Goal: Task Accomplishment & Management: Use online tool/utility

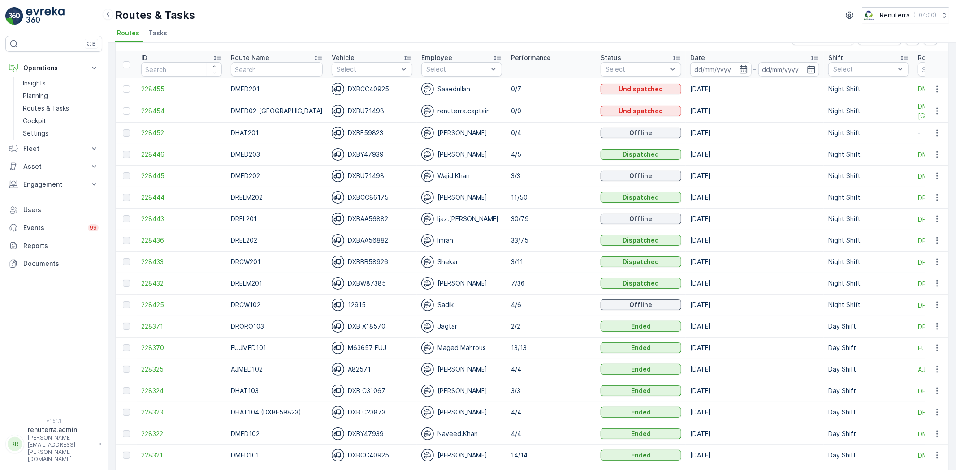
scroll to position [50, 0]
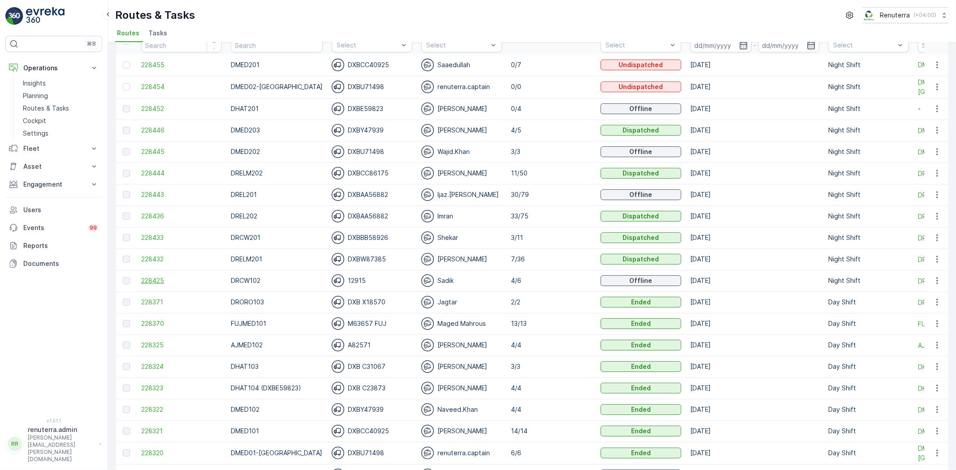
click at [149, 280] on span "228425" at bounding box center [181, 280] width 81 height 9
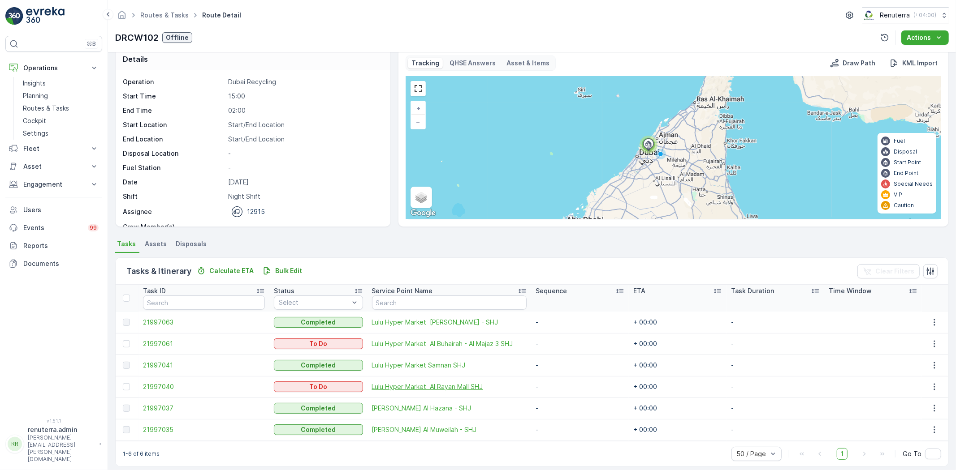
scroll to position [20, 0]
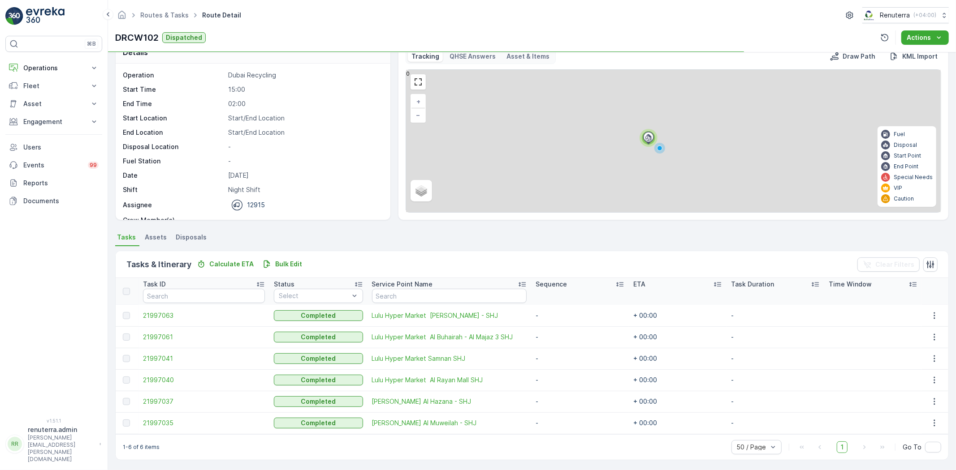
scroll to position [20, 0]
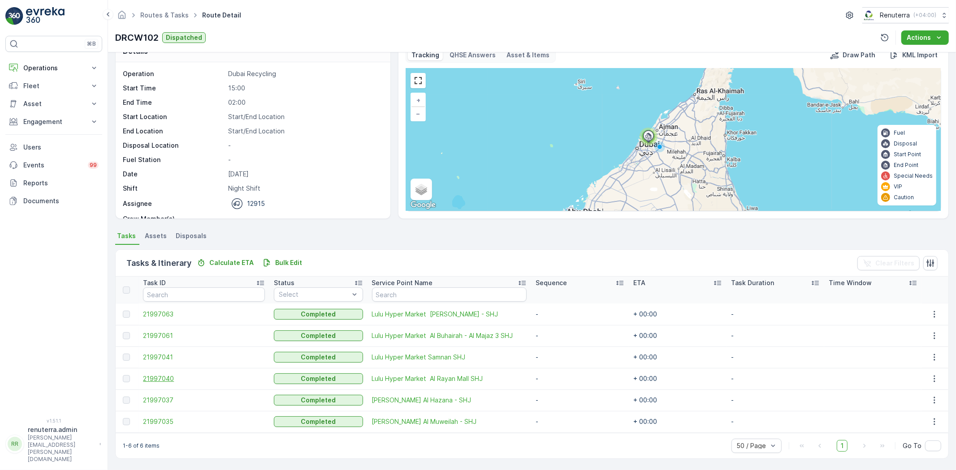
click at [149, 375] on span "21997040" at bounding box center [204, 379] width 122 height 9
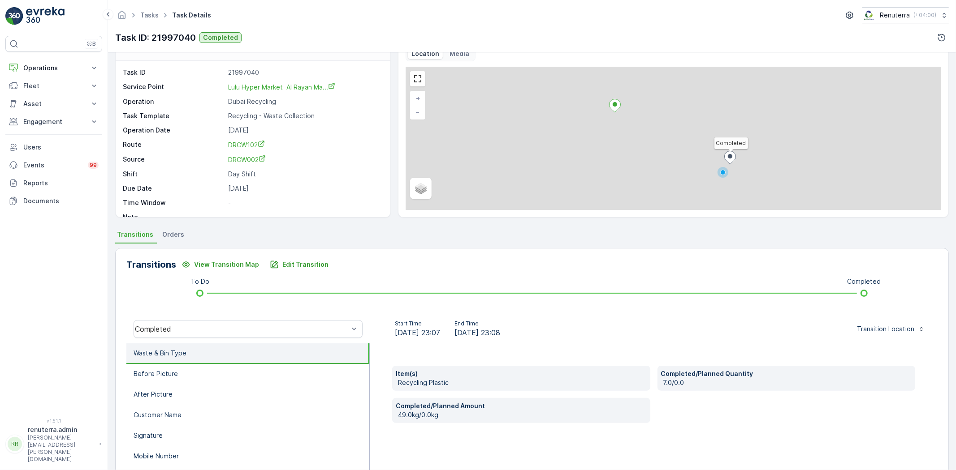
scroll to position [50, 0]
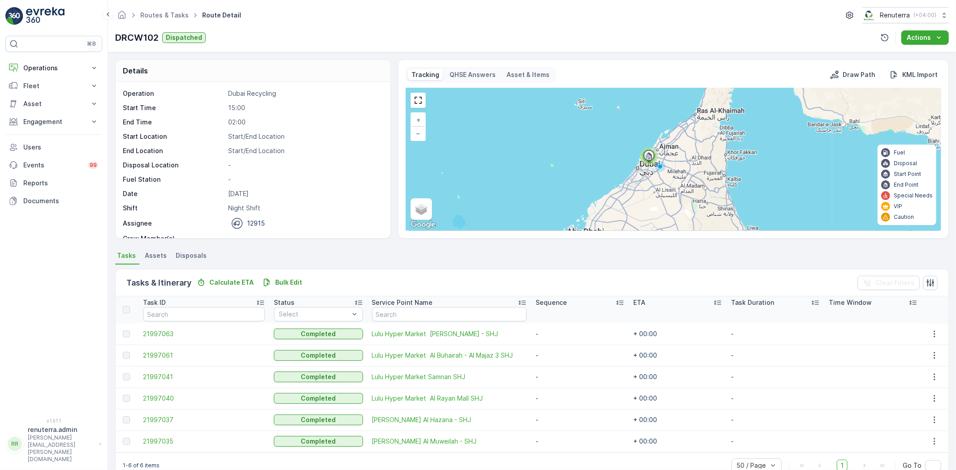
click at [151, 348] on td "21997061" at bounding box center [203, 356] width 131 height 22
click at [152, 352] on span "21997061" at bounding box center [204, 355] width 122 height 9
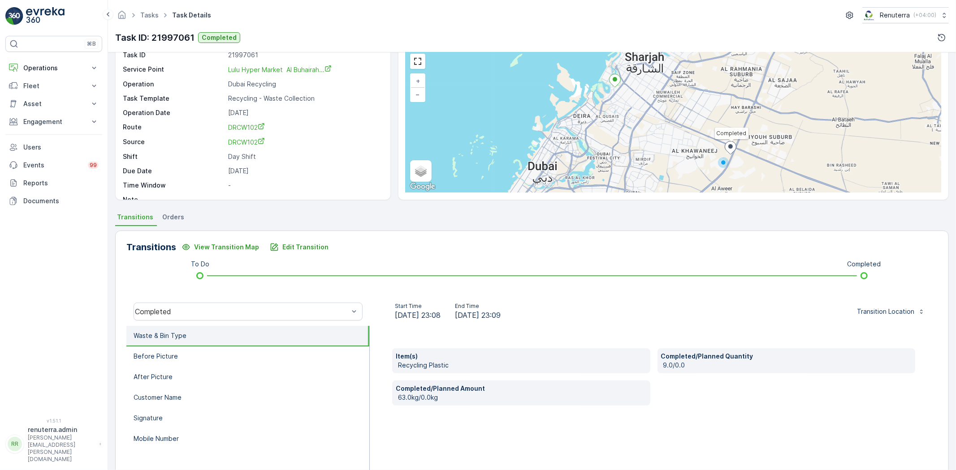
scroll to position [50, 0]
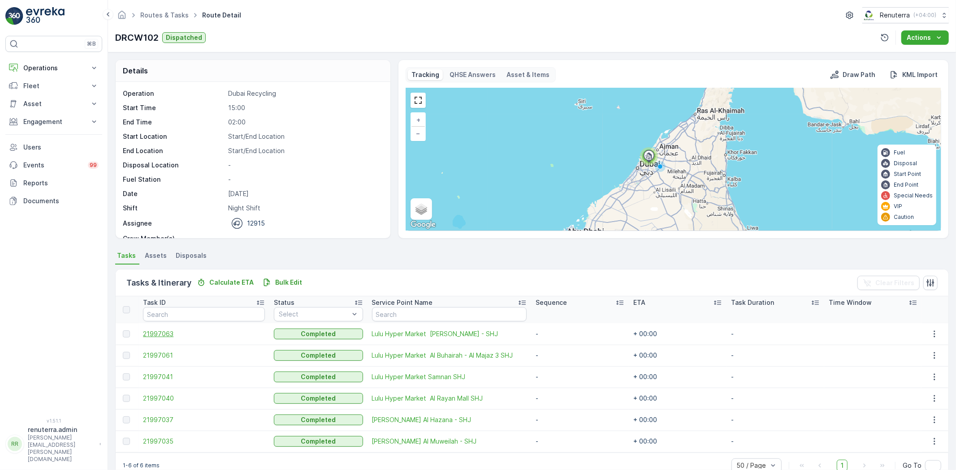
click at [172, 335] on span "21997063" at bounding box center [204, 334] width 122 height 9
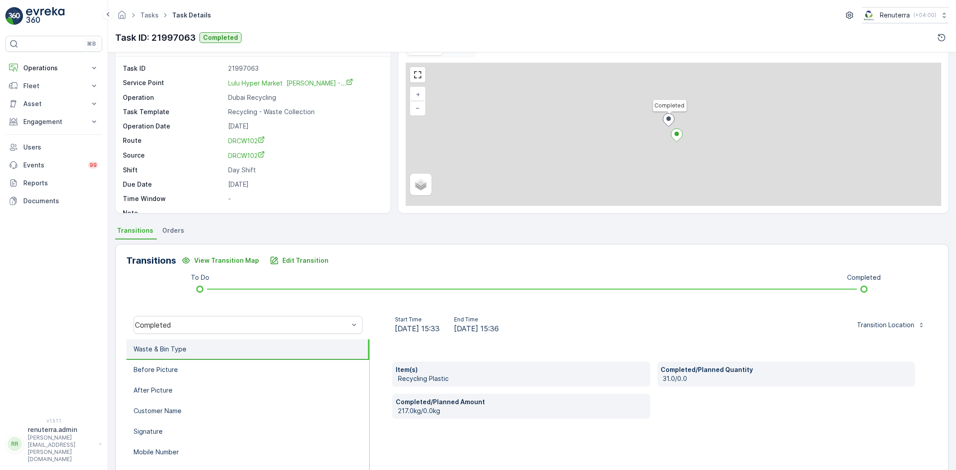
scroll to position [50, 0]
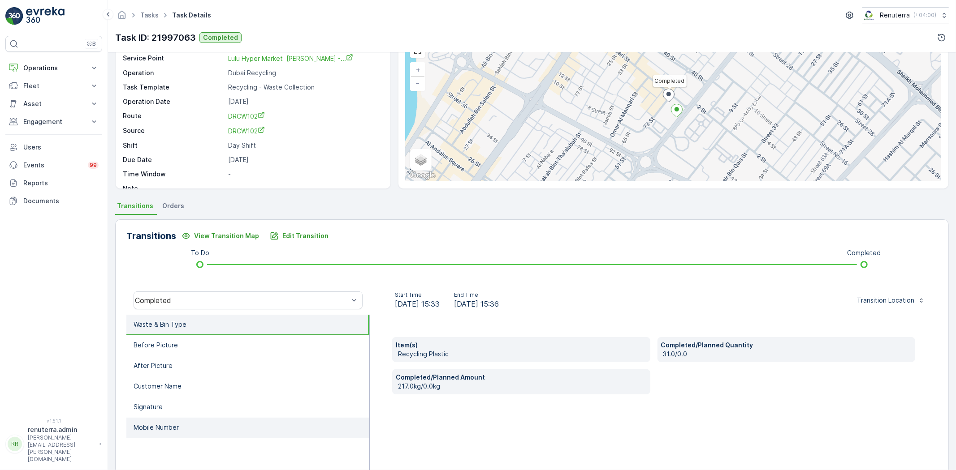
click at [206, 421] on li "Mobile Number" at bounding box center [247, 428] width 243 height 21
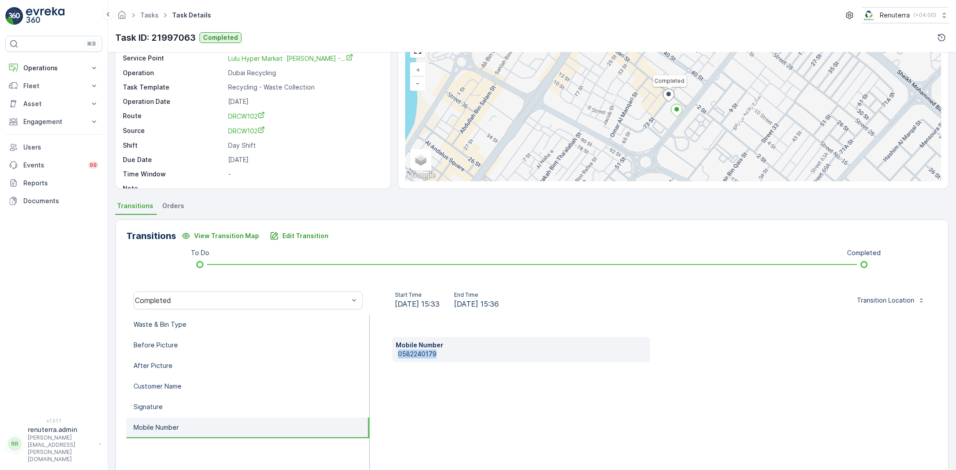
drag, startPoint x: 396, startPoint y: 353, endPoint x: 432, endPoint y: 358, distance: 37.0
click at [447, 367] on div "Mobile Number 0582240179" at bounding box center [654, 404] width 568 height 179
copy p "0582240179"
click at [289, 230] on button "Edit Transition" at bounding box center [298, 236] width 69 height 14
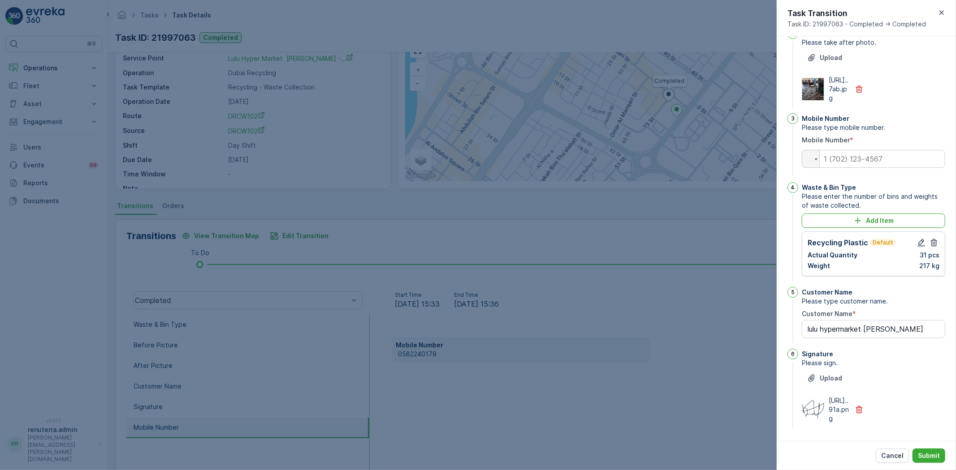
scroll to position [158, 0]
click at [919, 238] on icon "button" at bounding box center [921, 242] width 9 height 9
type Name "lulu hypermarket butina"
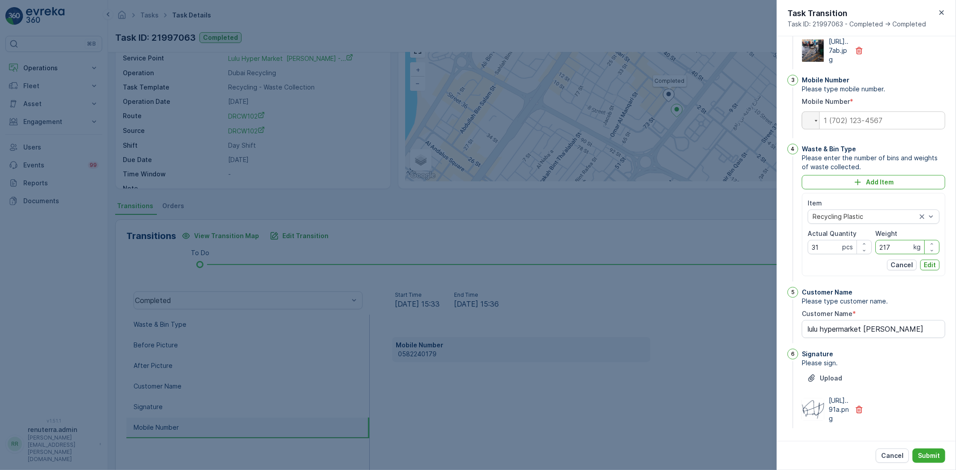
click at [896, 254] on input "217" at bounding box center [907, 247] width 64 height 14
type input "216"
click at [931, 270] on p "Edit" at bounding box center [929, 265] width 12 height 9
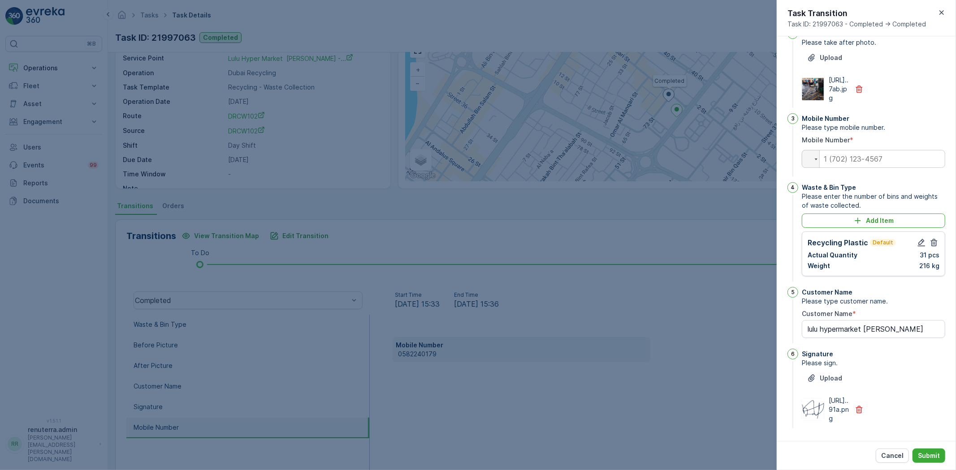
type Name "lulu hypermarket butina"
click at [853, 150] on input "tel" at bounding box center [873, 159] width 143 height 18
paste input "0582240179"
type input "0582240179"
type Name "lulu hypermarket butina"
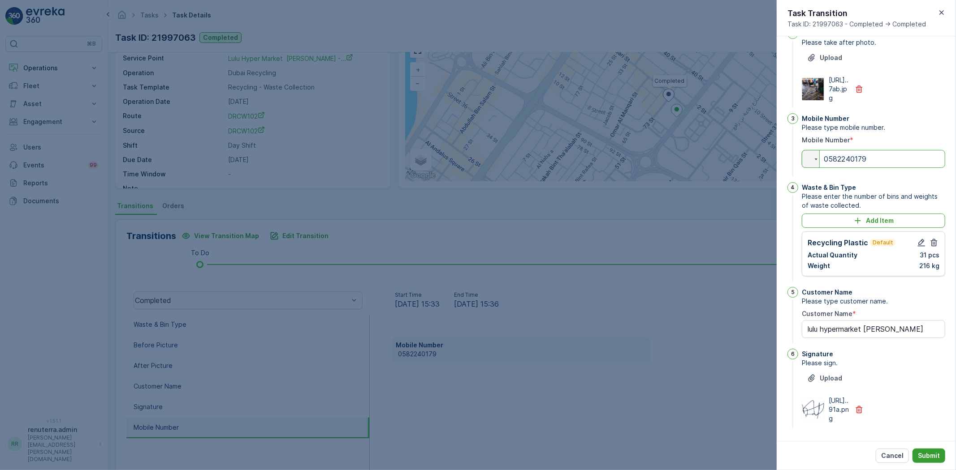
type input "0582240179"
click at [934, 454] on p "Submit" at bounding box center [929, 456] width 22 height 9
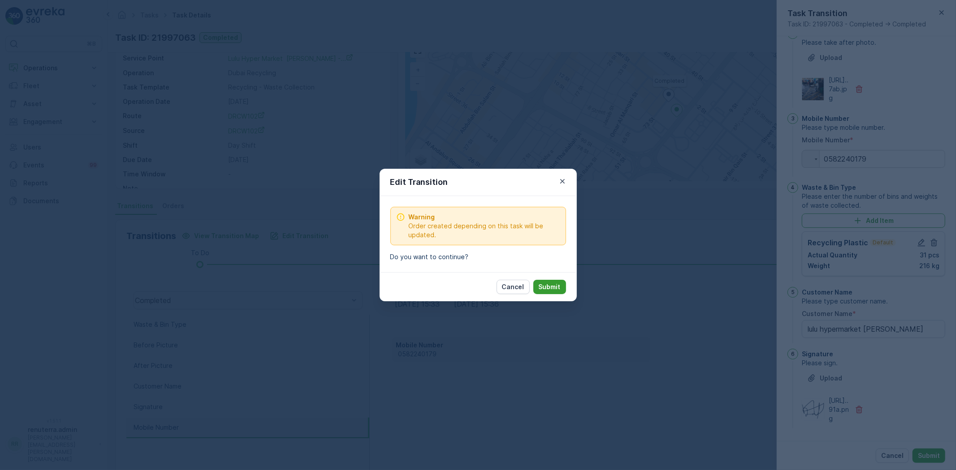
click at [544, 281] on button "Submit" at bounding box center [549, 287] width 33 height 14
type Name "lulu hypermarket butina"
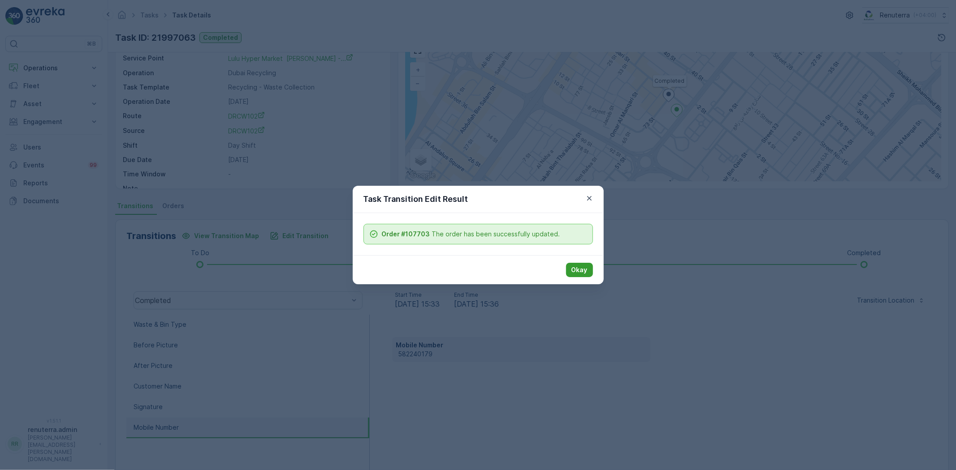
click at [583, 272] on p "Okay" at bounding box center [579, 270] width 16 height 9
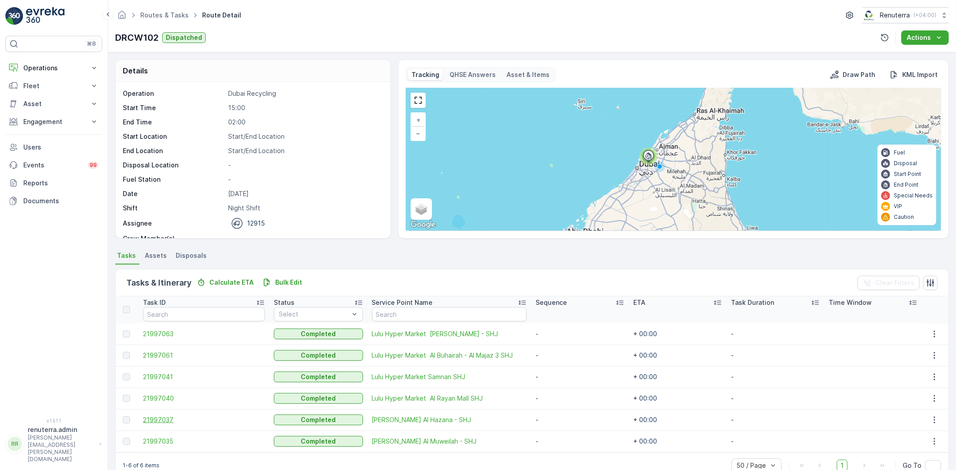
click at [152, 424] on span "21997037" at bounding box center [204, 420] width 122 height 9
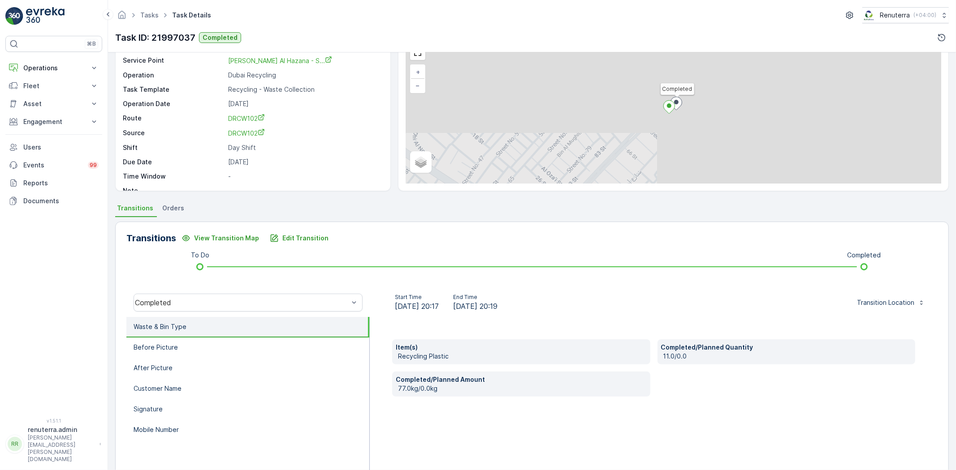
scroll to position [50, 0]
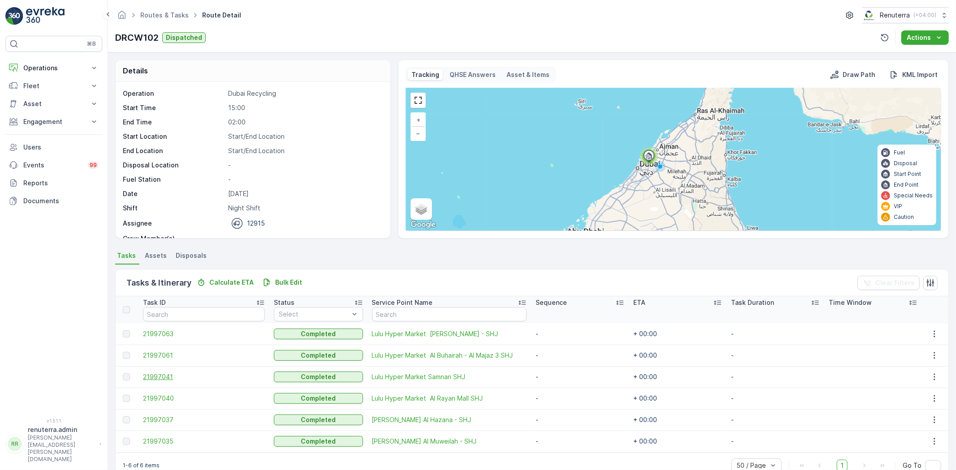
click at [168, 380] on span "21997041" at bounding box center [204, 377] width 122 height 9
click at [168, 443] on span "21997035" at bounding box center [204, 441] width 122 height 9
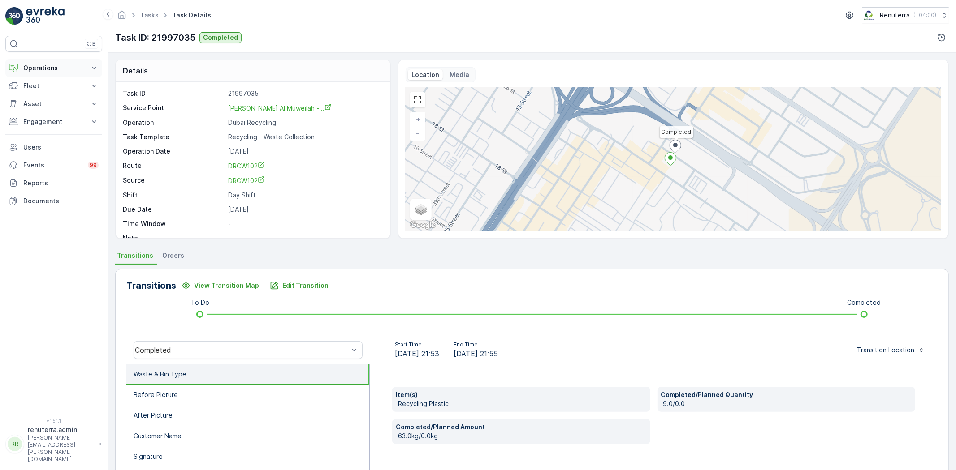
click at [46, 62] on button "Operations" at bounding box center [53, 68] width 97 height 18
click at [46, 99] on p "Planning" at bounding box center [35, 95] width 25 height 9
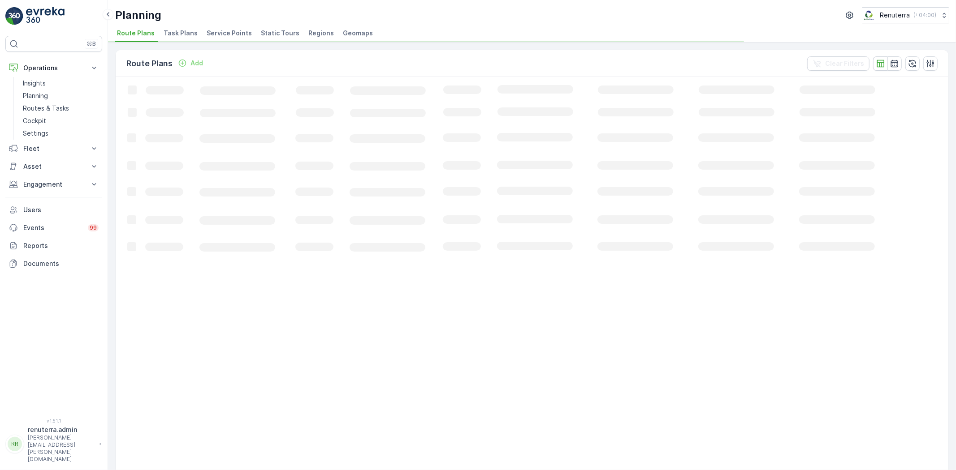
click at [220, 25] on div "Planning Renuterra ( +04:00 ) Route Plans Task Plans Service Points Static Tour…" at bounding box center [532, 21] width 848 height 43
click at [219, 34] on span "Service Points" at bounding box center [229, 33] width 45 height 9
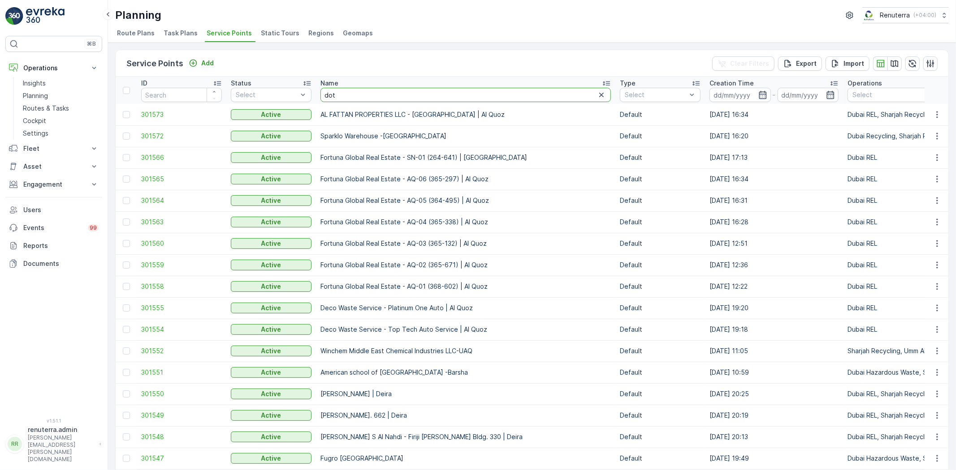
type input "dott"
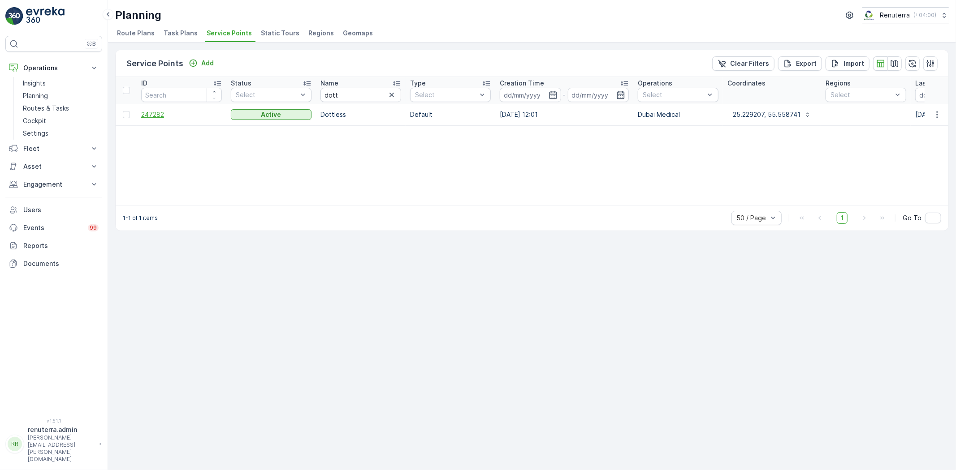
click at [153, 114] on span "247282" at bounding box center [181, 114] width 81 height 9
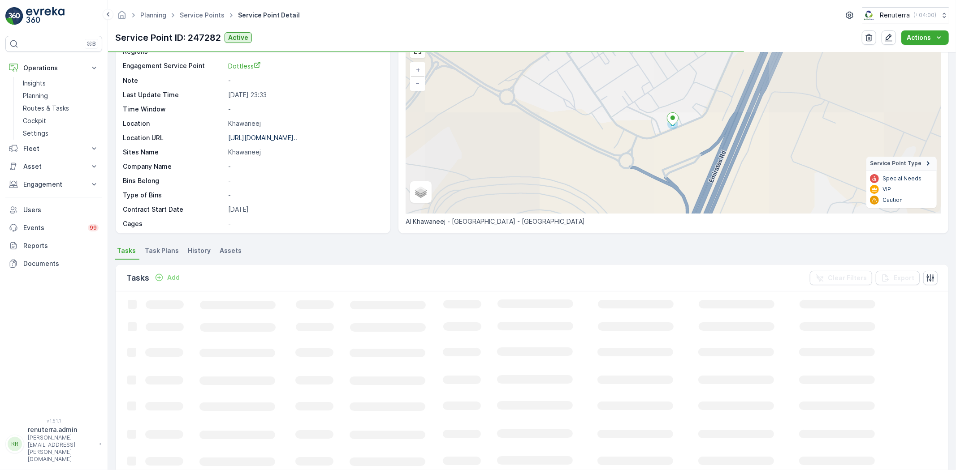
scroll to position [50, 0]
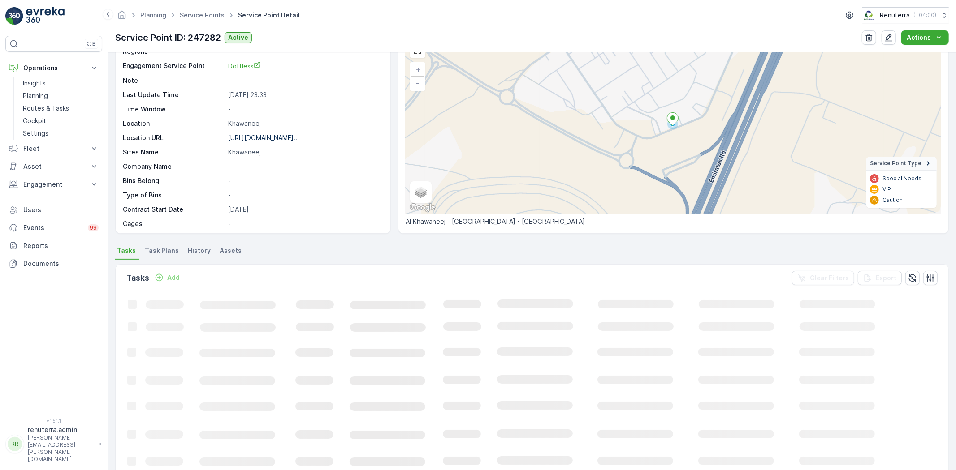
click at [173, 276] on p "Add" at bounding box center [173, 277] width 13 height 9
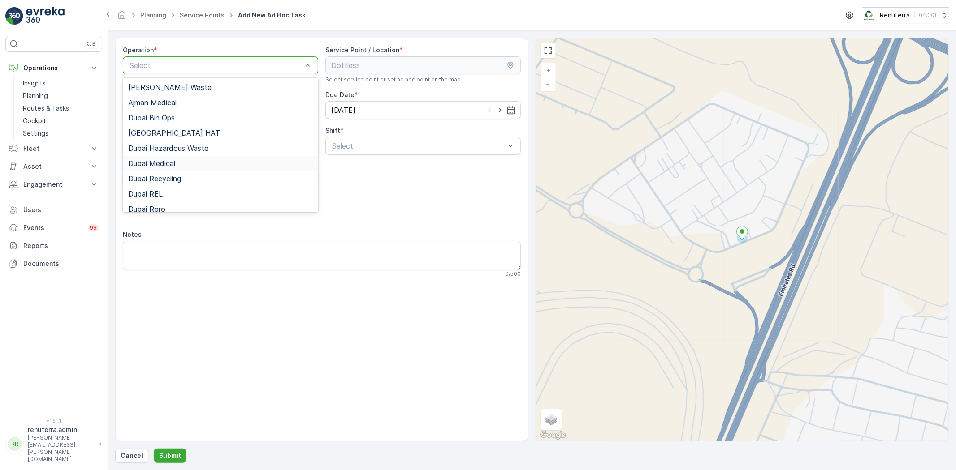
click at [181, 163] on div "Dubai Medical" at bounding box center [220, 164] width 185 height 8
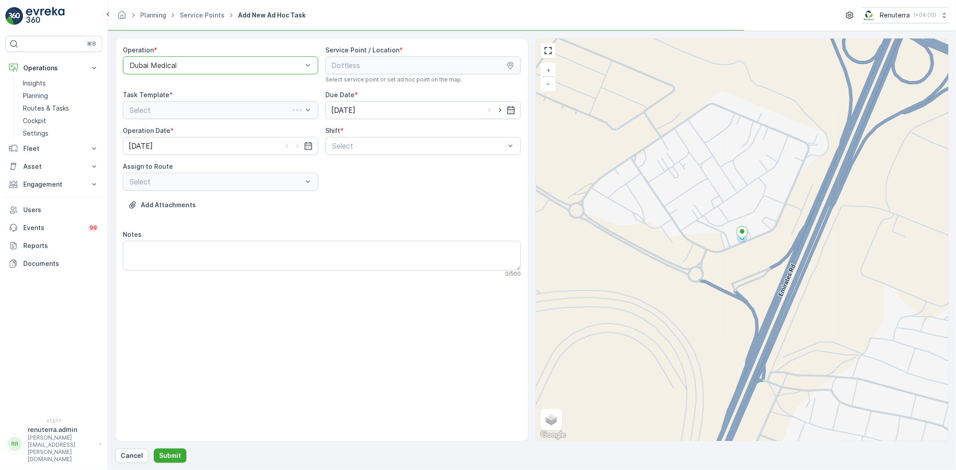
click at [383, 164] on div "Operation * option Dubai Medical, selected. Dubai Medical Service Point / Locat…" at bounding box center [322, 165] width 398 height 239
click at [384, 161] on div "Operation * option Dubai Medical, selected. Dubai Medical Service Point / Locat…" at bounding box center [322, 165] width 398 height 239
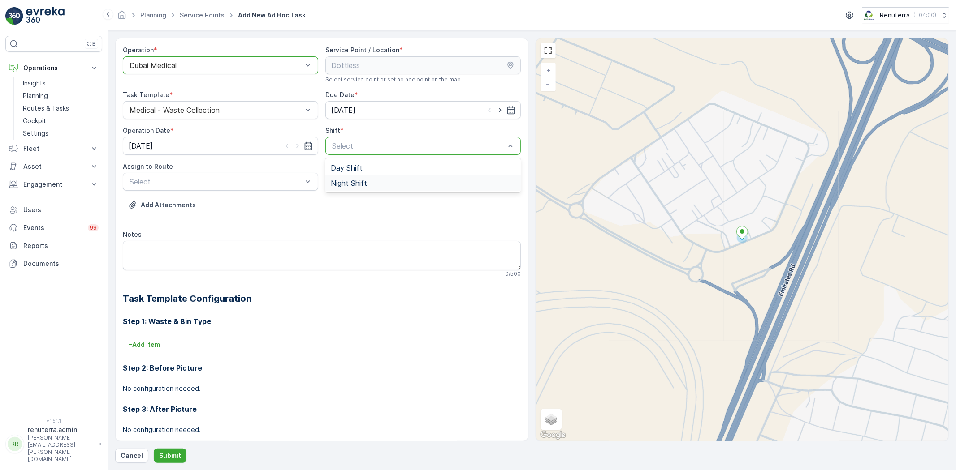
click at [349, 181] on span "Night Shift" at bounding box center [349, 183] width 36 height 8
click at [231, 169] on div "Assign to Route" at bounding box center [220, 166] width 195 height 9
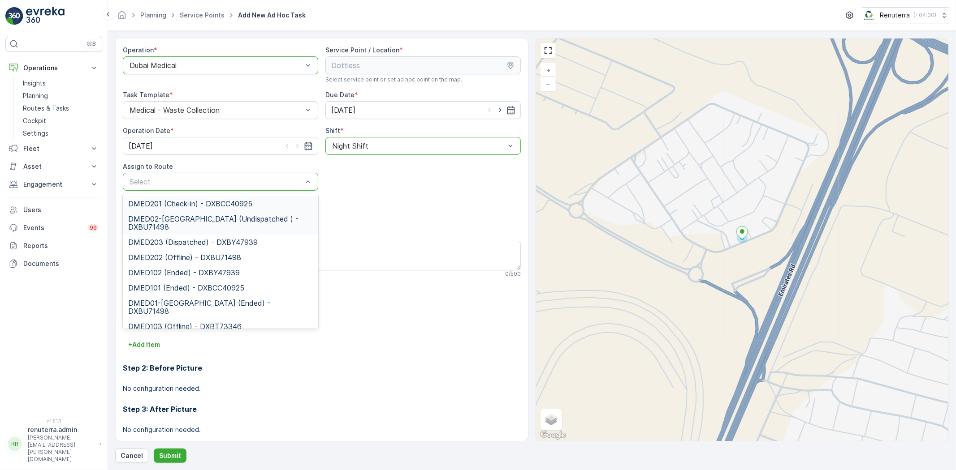
click at [209, 211] on div "DMED02-[GEOGRAPHIC_DATA] (Undispatched ) - DXBU71498" at bounding box center [220, 222] width 195 height 23
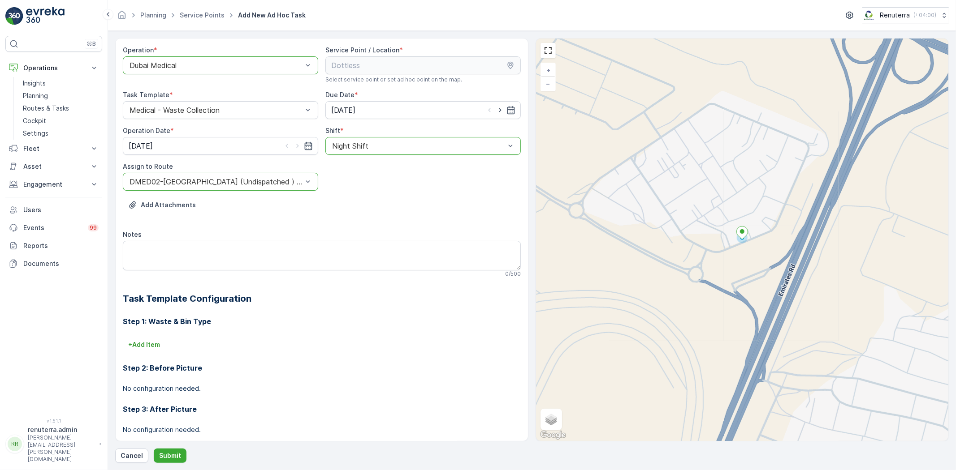
click at [177, 448] on div "Operation * option Dubai Medical, selected. Dubai Medical Service Point / Locat…" at bounding box center [531, 250] width 833 height 425
click at [173, 459] on p "Submit" at bounding box center [170, 456] width 22 height 9
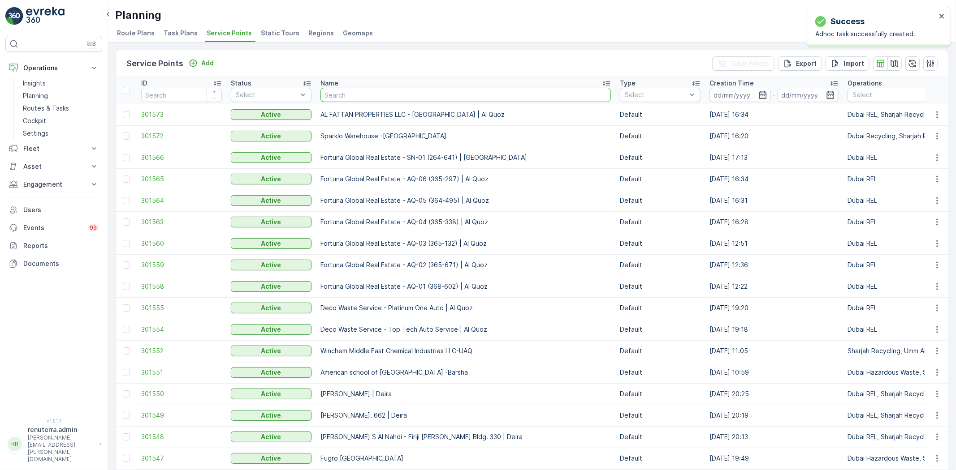
click at [396, 96] on input "text" at bounding box center [465, 95] width 290 height 14
type input "canad"
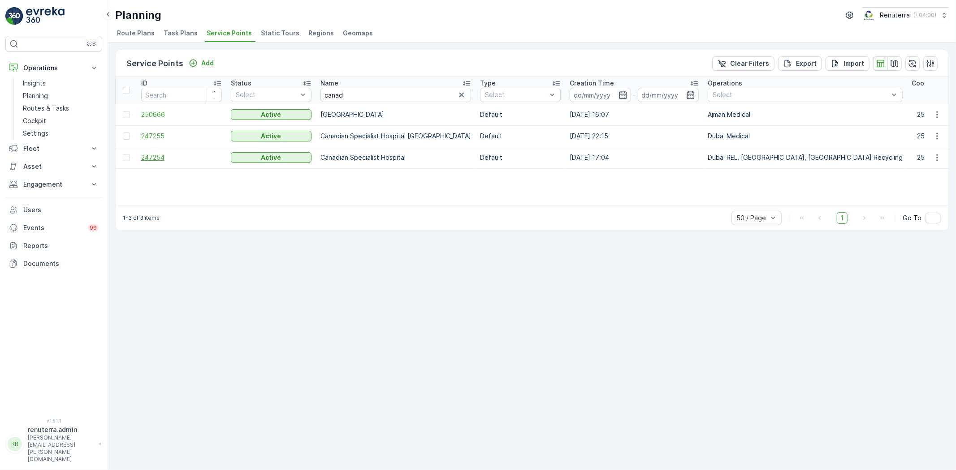
click at [166, 154] on span "247254" at bounding box center [181, 157] width 81 height 9
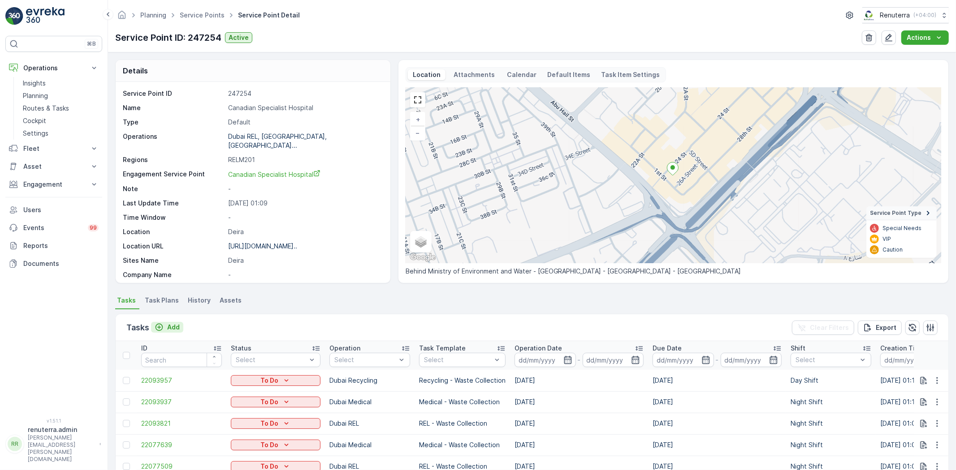
click at [173, 332] on button "Add" at bounding box center [167, 327] width 32 height 11
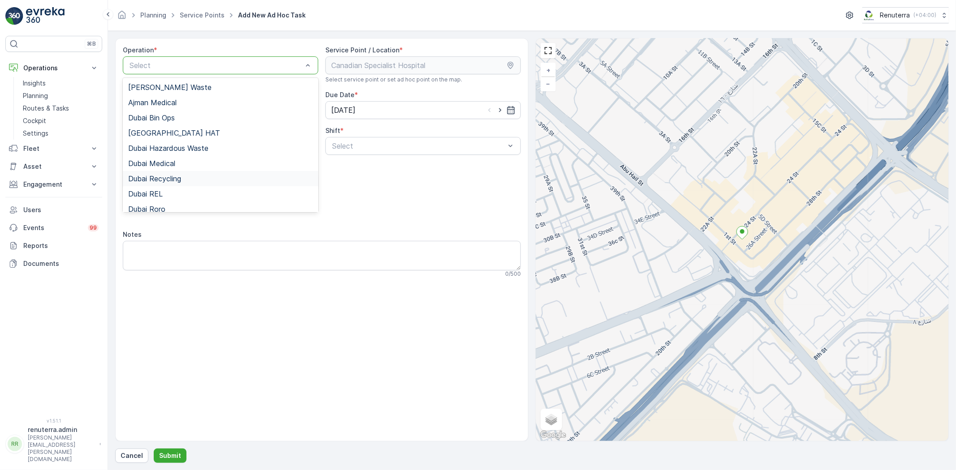
click at [181, 178] on span "Dubai Recycling" at bounding box center [154, 179] width 53 height 8
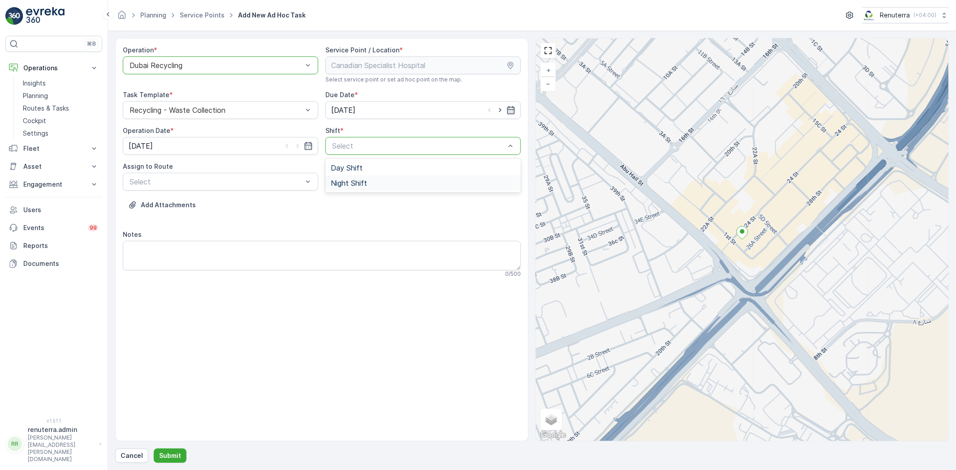
click at [344, 181] on span "Night Shift" at bounding box center [349, 183] width 36 height 8
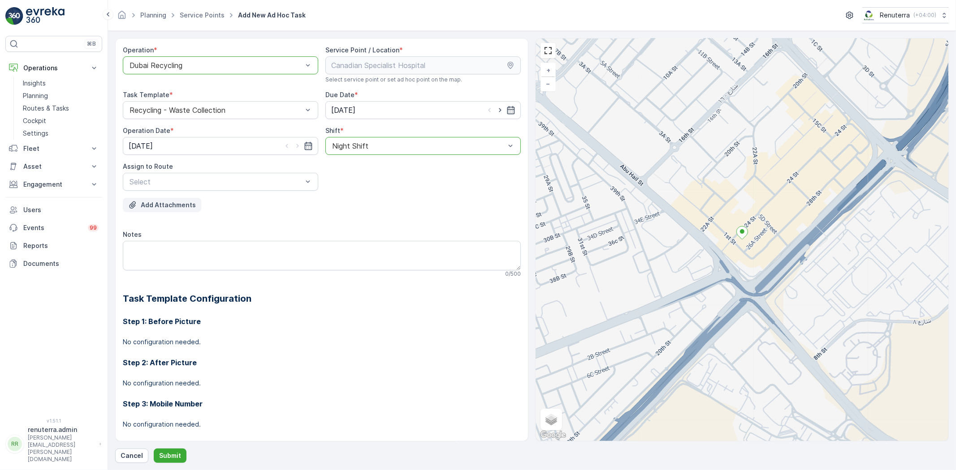
click at [176, 198] on button "Add Attachments" at bounding box center [162, 205] width 78 height 14
click at [199, 207] on span "DRCW201 (Offline) - DXBBB58926" at bounding box center [187, 204] width 118 height 8
click at [181, 447] on div "Operation * option Dubai Recycling, selected. Dubai Recycling Service Point / L…" at bounding box center [531, 250] width 833 height 425
click at [176, 452] on p "Submit" at bounding box center [170, 456] width 22 height 9
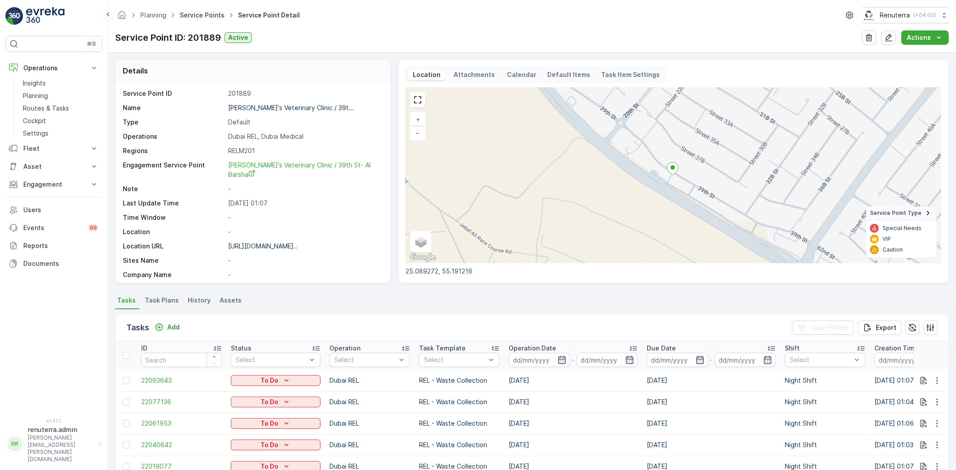
click at [203, 17] on link "Service Points" at bounding box center [202, 15] width 45 height 8
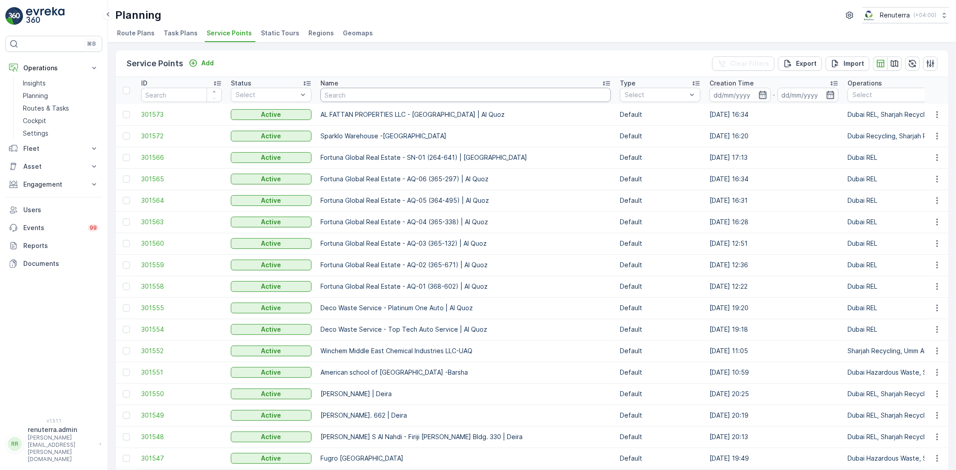
click at [414, 91] on input "text" at bounding box center [465, 95] width 290 height 14
type input "dott"
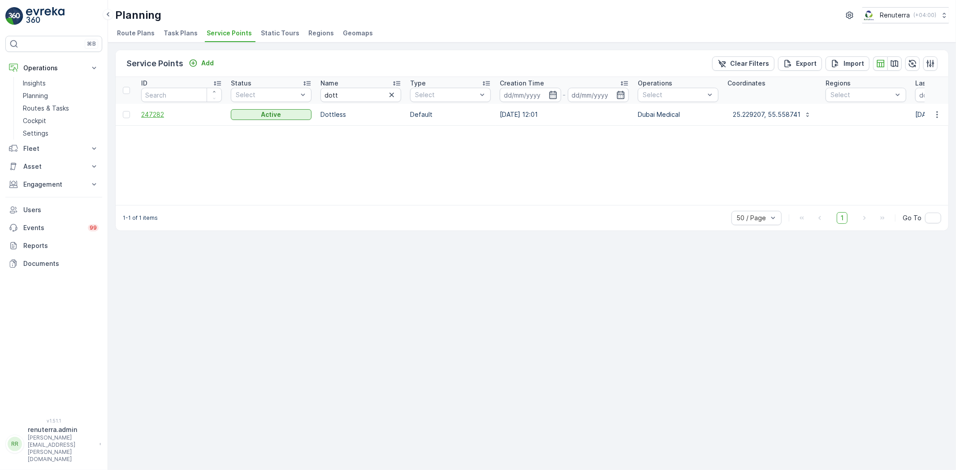
click at [162, 115] on span "247282" at bounding box center [181, 114] width 81 height 9
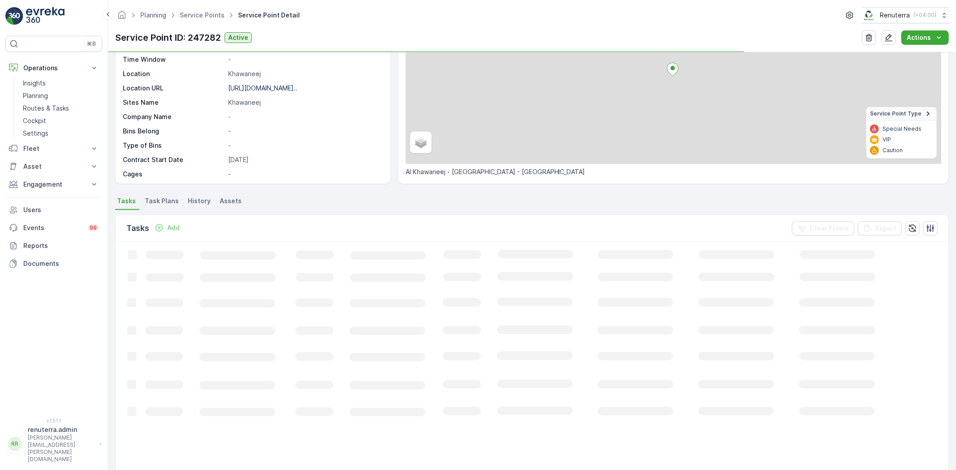
scroll to position [99, 0]
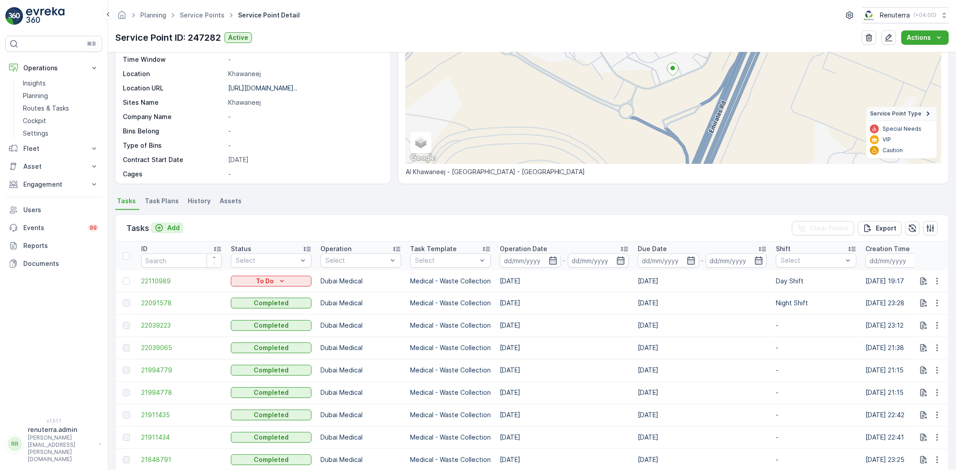
click at [171, 227] on p "Add" at bounding box center [173, 228] width 13 height 9
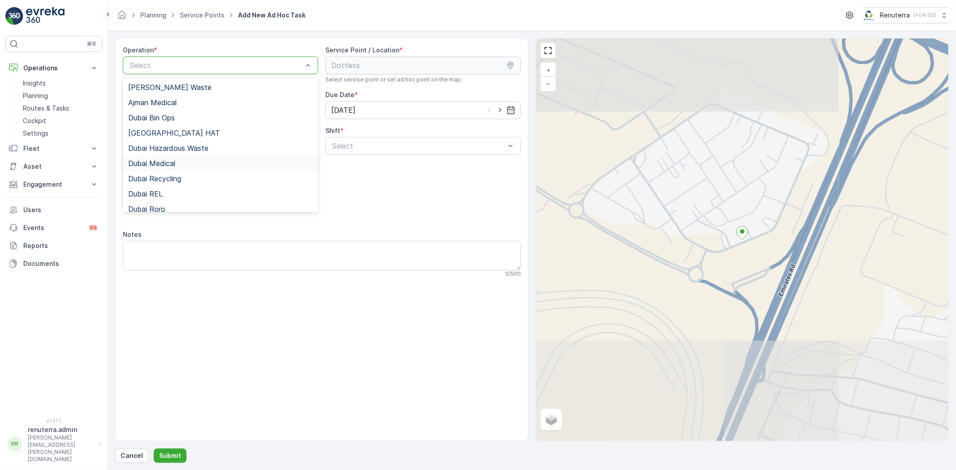
drag, startPoint x: 183, startPoint y: 168, endPoint x: 331, endPoint y: 164, distance: 147.9
click at [182, 167] on div "Dubai Medical" at bounding box center [220, 163] width 195 height 15
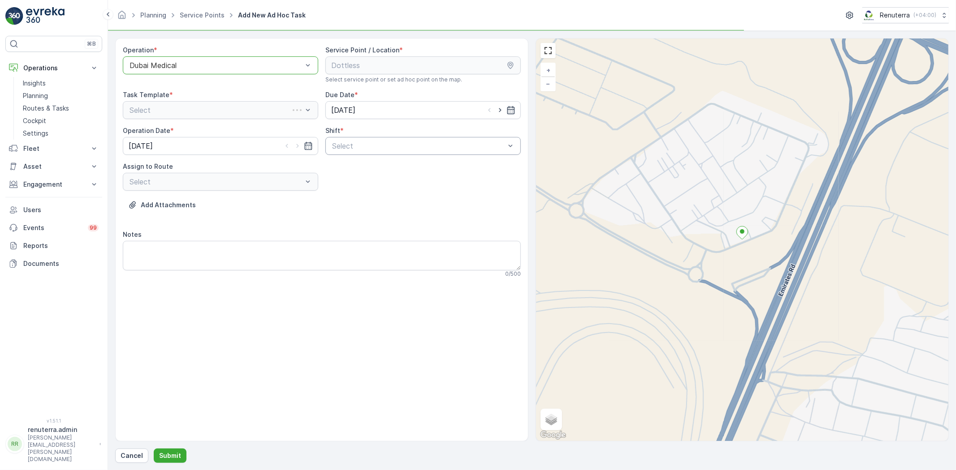
drag, startPoint x: 371, startPoint y: 157, endPoint x: 373, endPoint y: 152, distance: 5.2
click at [371, 156] on div "Operation * option Dubai Medical, selected. Dubai Medical Service Point / Locat…" at bounding box center [322, 165] width 398 height 239
click at [373, 152] on div "Select" at bounding box center [422, 146] width 195 height 18
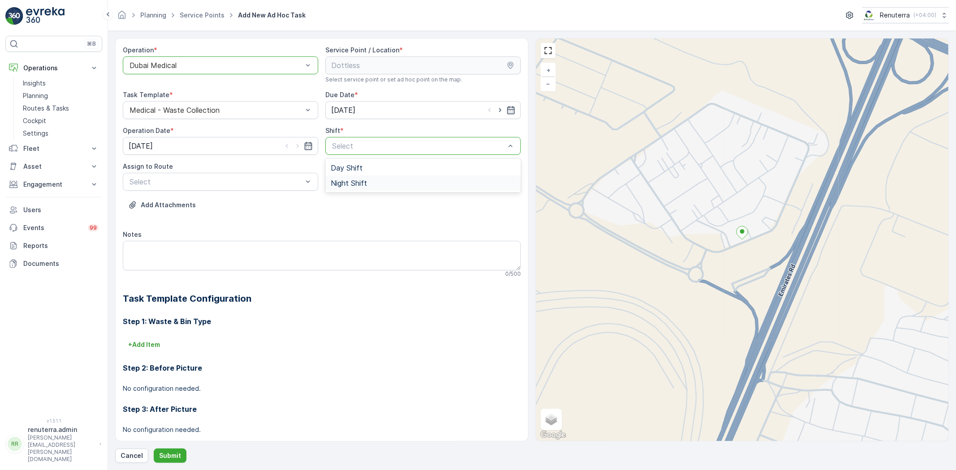
click at [367, 180] on div "Night Shift" at bounding box center [423, 183] width 185 height 8
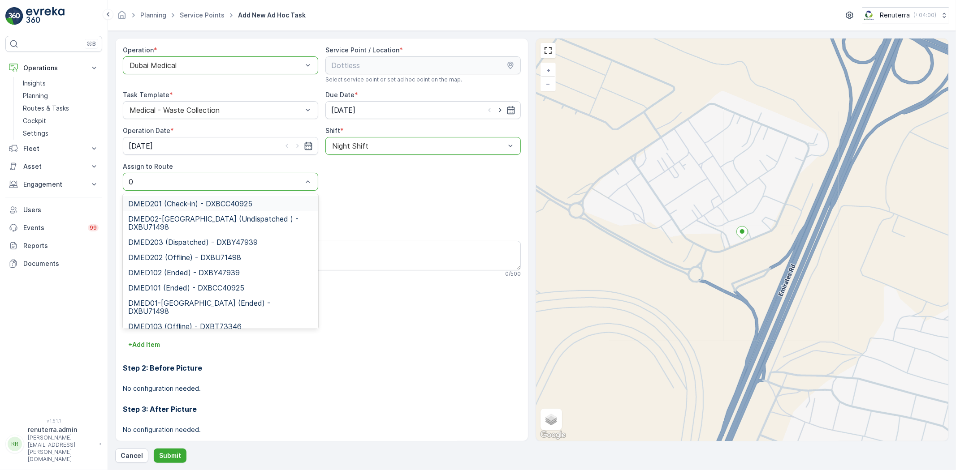
type input "02"
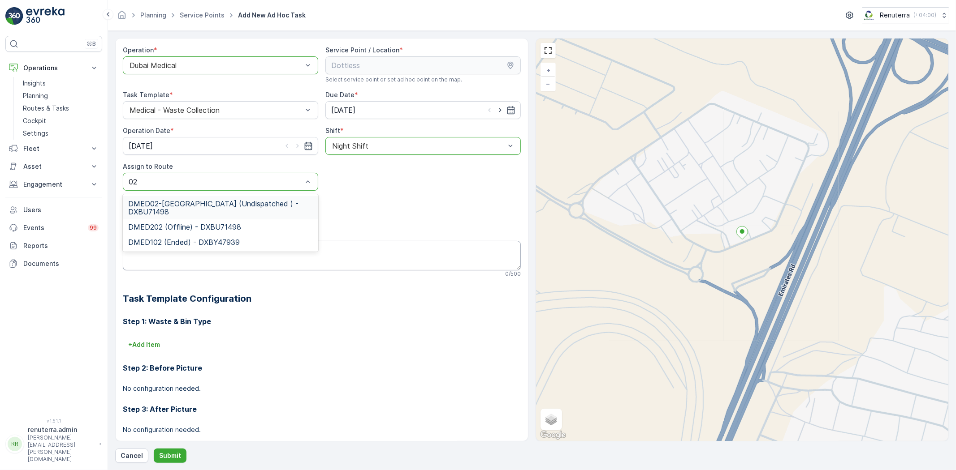
drag, startPoint x: 163, startPoint y: 206, endPoint x: 150, endPoint y: 270, distance: 64.9
click at [162, 207] on span "DMED02-[GEOGRAPHIC_DATA] (Undispatched ) - DXBU71498" at bounding box center [220, 208] width 185 height 16
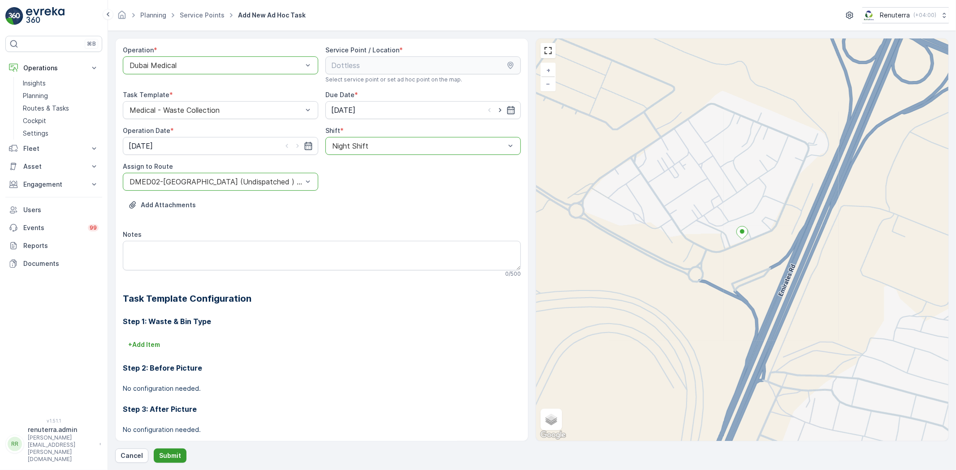
click at [178, 453] on p "Submit" at bounding box center [170, 456] width 22 height 9
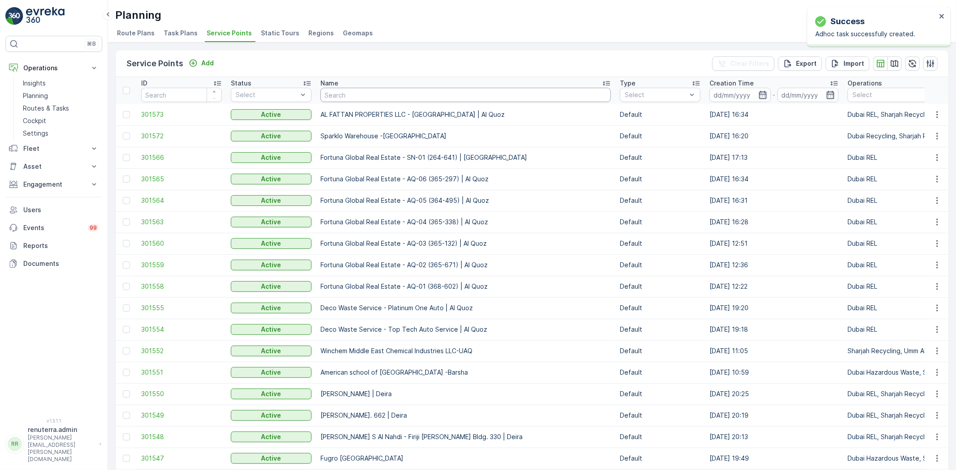
drag, startPoint x: 375, startPoint y: 93, endPoint x: 366, endPoint y: 84, distance: 13.3
click at [366, 84] on th "Name" at bounding box center [465, 90] width 299 height 27
type input "salam"
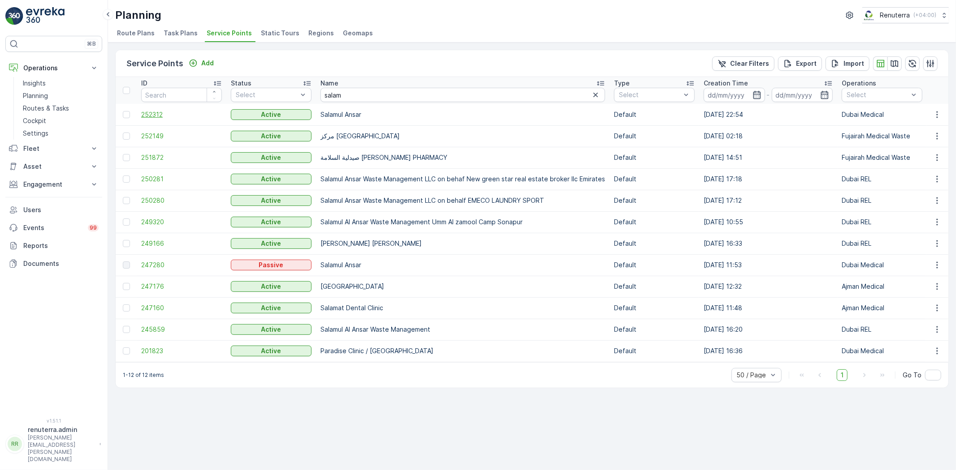
click at [160, 117] on span "252312" at bounding box center [181, 114] width 81 height 9
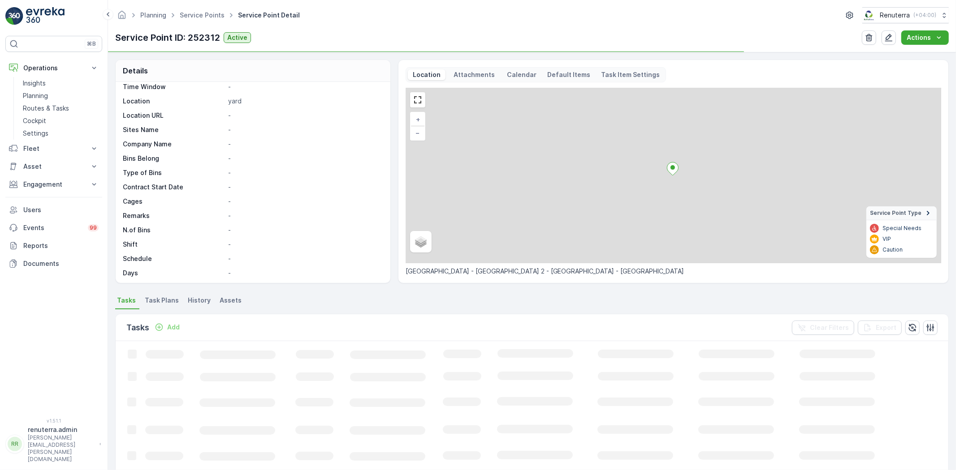
scroll to position [138, 0]
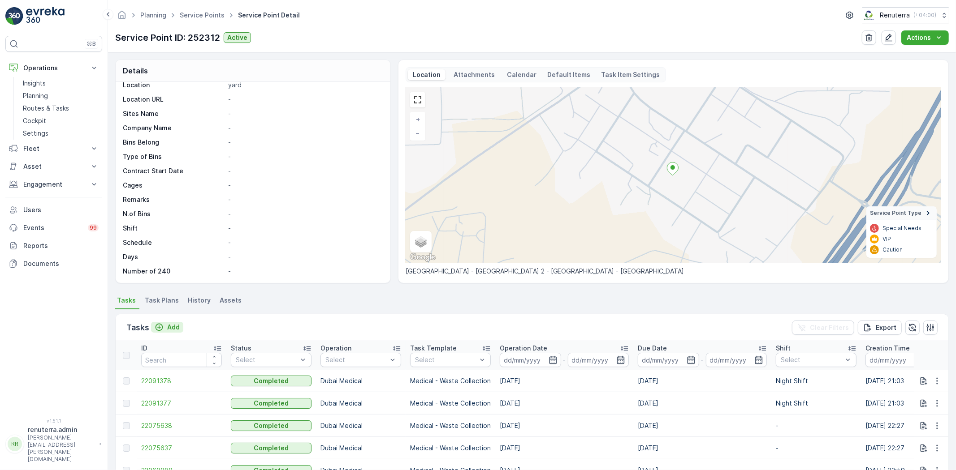
click at [173, 325] on p "Add" at bounding box center [173, 327] width 13 height 9
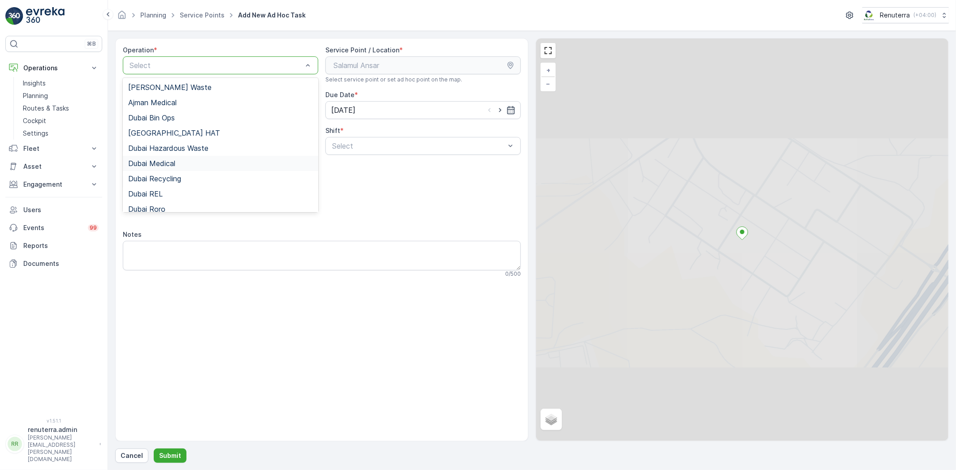
click at [205, 166] on div "Dubai Medical" at bounding box center [220, 164] width 185 height 8
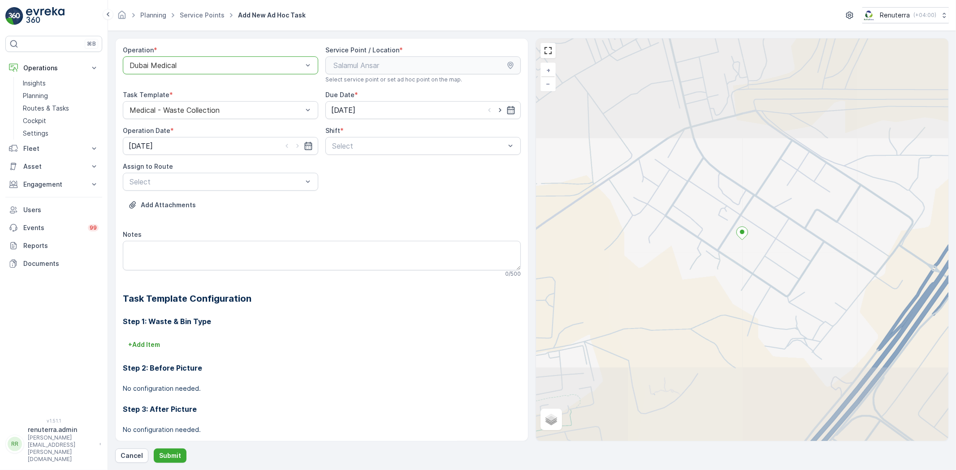
click at [383, 182] on div "Night Shift" at bounding box center [423, 183] width 185 height 8
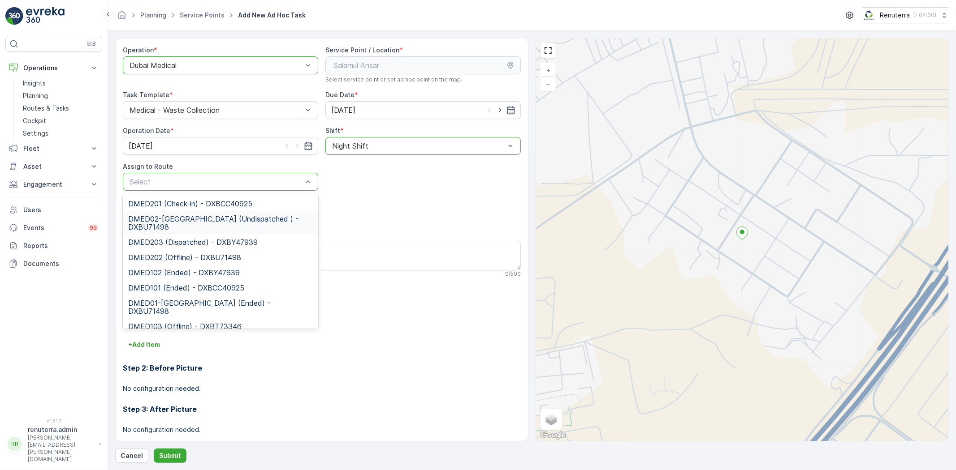
click at [257, 222] on span "DMED02-[GEOGRAPHIC_DATA] (Undispatched ) - DXBU71498" at bounding box center [220, 223] width 185 height 16
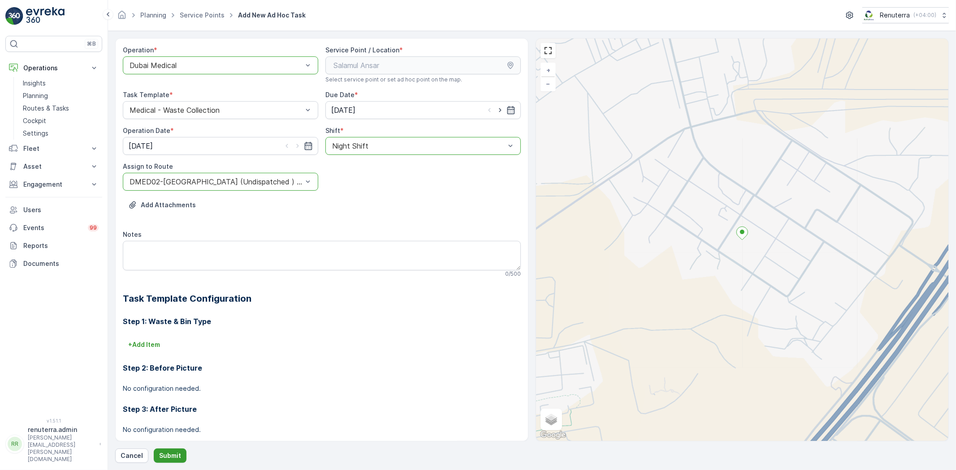
click at [177, 457] on p "Submit" at bounding box center [170, 456] width 22 height 9
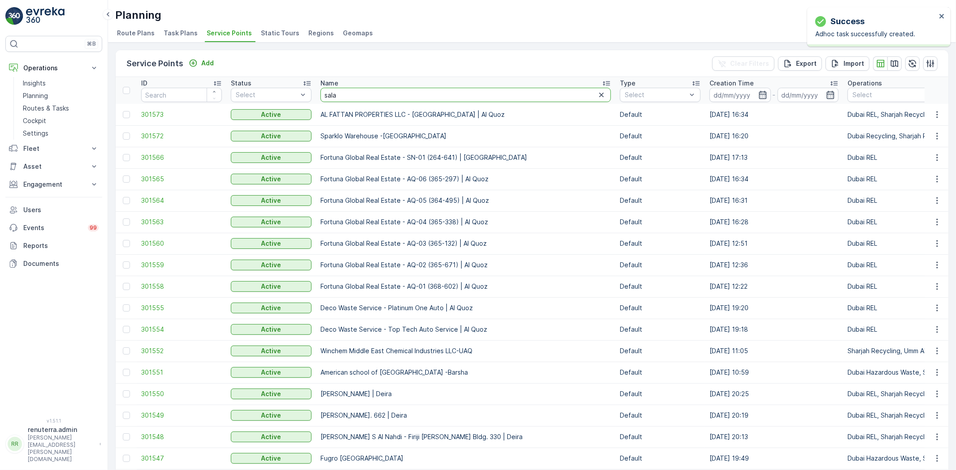
type input "salam"
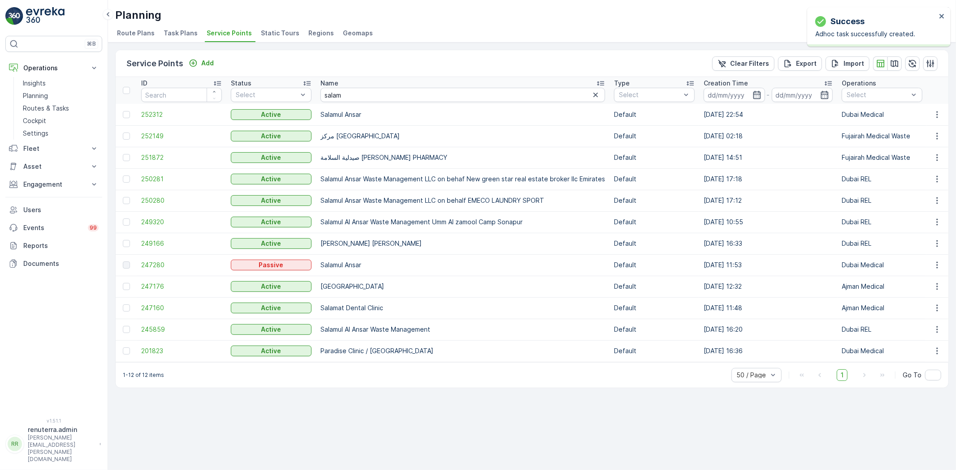
click at [159, 107] on td "252312" at bounding box center [182, 115] width 90 height 22
click at [159, 114] on span "252312" at bounding box center [181, 114] width 81 height 9
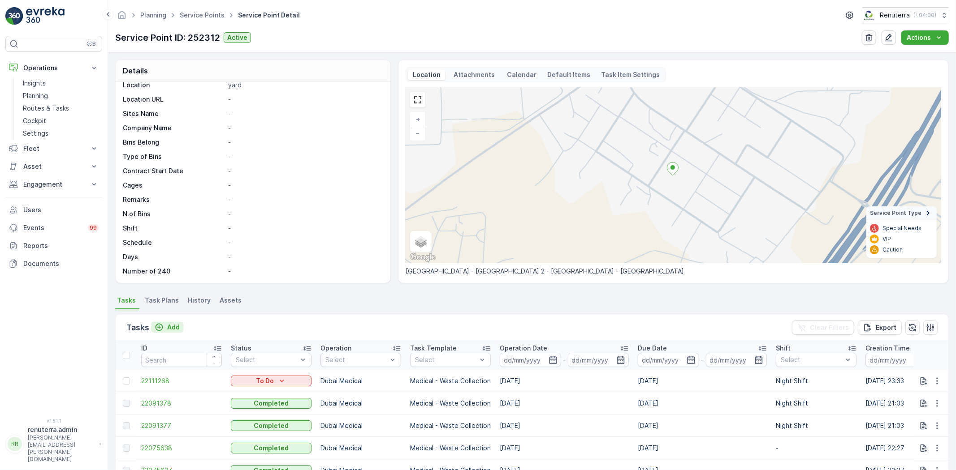
scroll to position [50, 0]
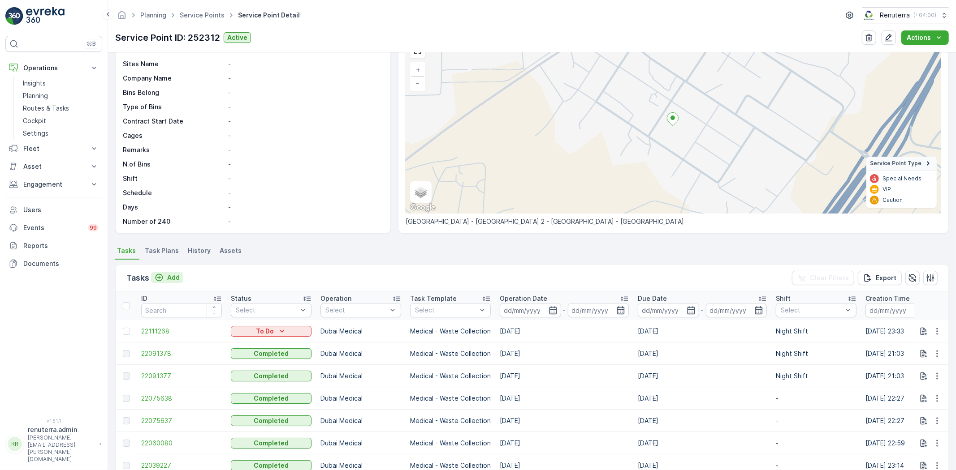
click at [164, 280] on div "Add" at bounding box center [167, 277] width 25 height 9
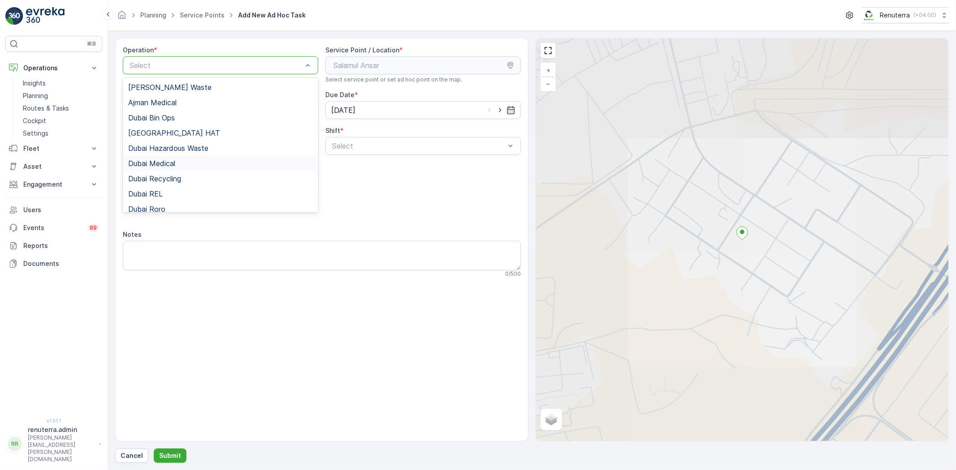
click at [187, 164] on div "Dubai Medical" at bounding box center [220, 164] width 185 height 8
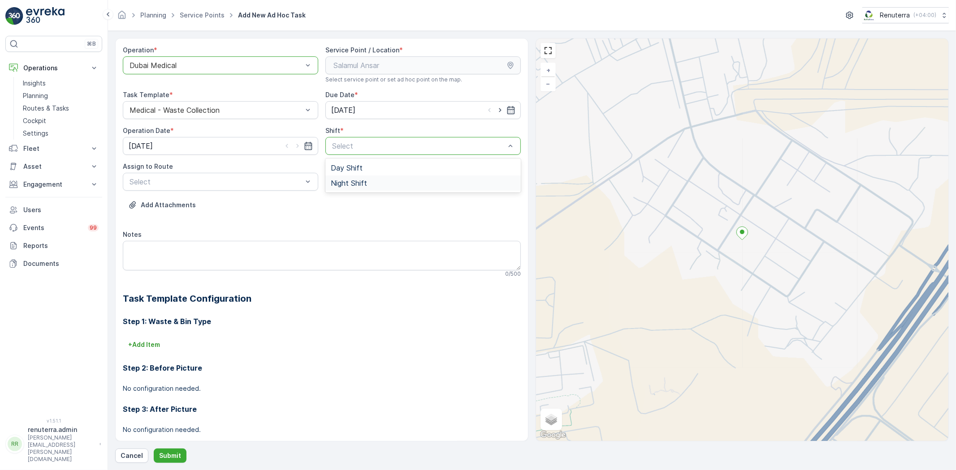
click at [345, 178] on div "Night Shift" at bounding box center [422, 183] width 195 height 15
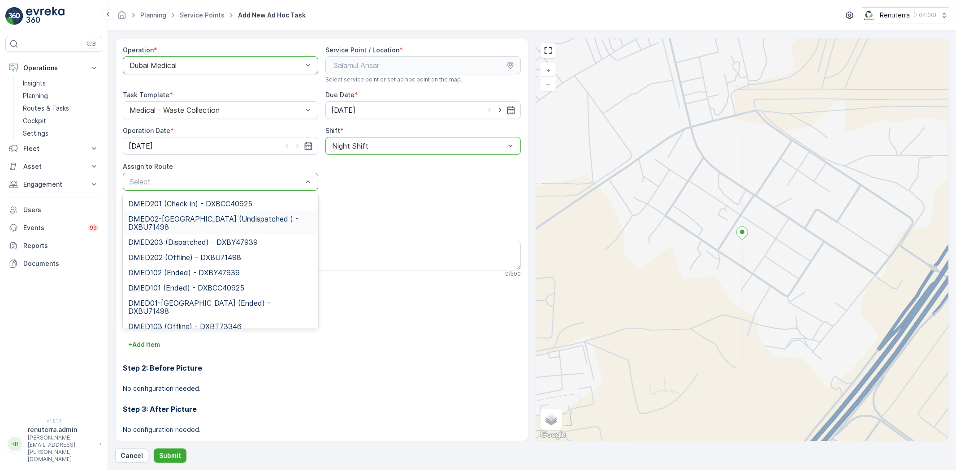
click at [216, 216] on span "DMED02-[GEOGRAPHIC_DATA] (Undispatched ) - DXBU71498" at bounding box center [220, 223] width 185 height 16
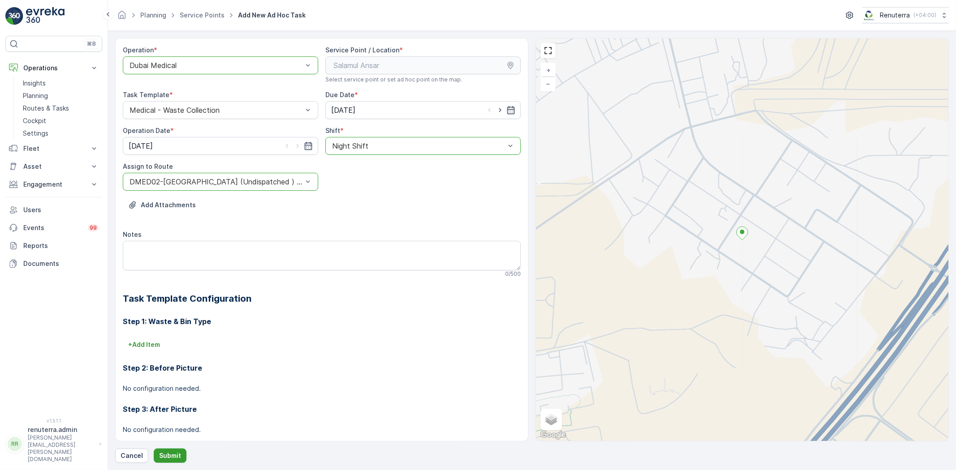
click at [179, 456] on p "Submit" at bounding box center [170, 456] width 22 height 9
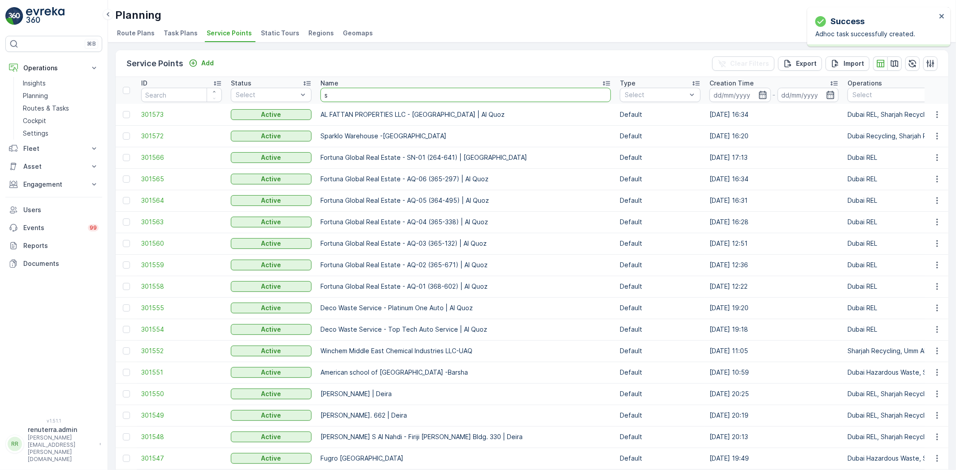
type input "sa"
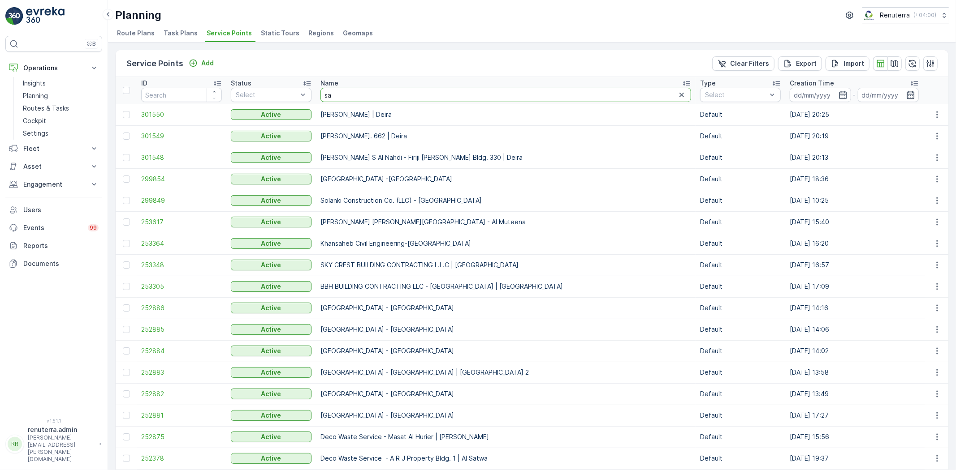
click at [361, 96] on input "sa" at bounding box center [505, 95] width 371 height 14
type input "salam"
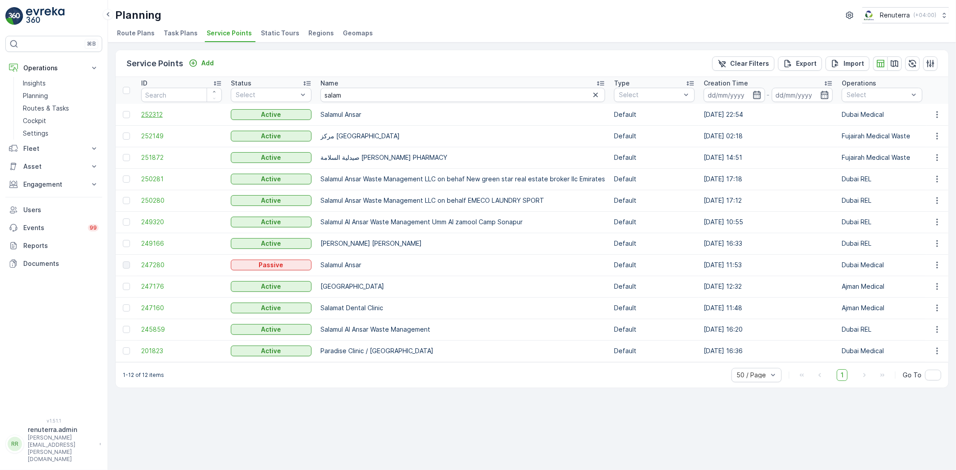
click at [148, 111] on span "252312" at bounding box center [181, 114] width 81 height 9
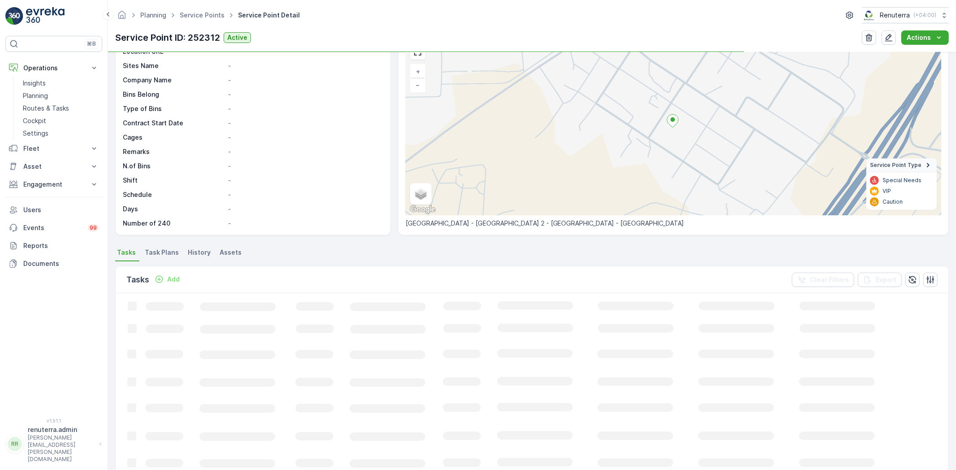
scroll to position [50, 0]
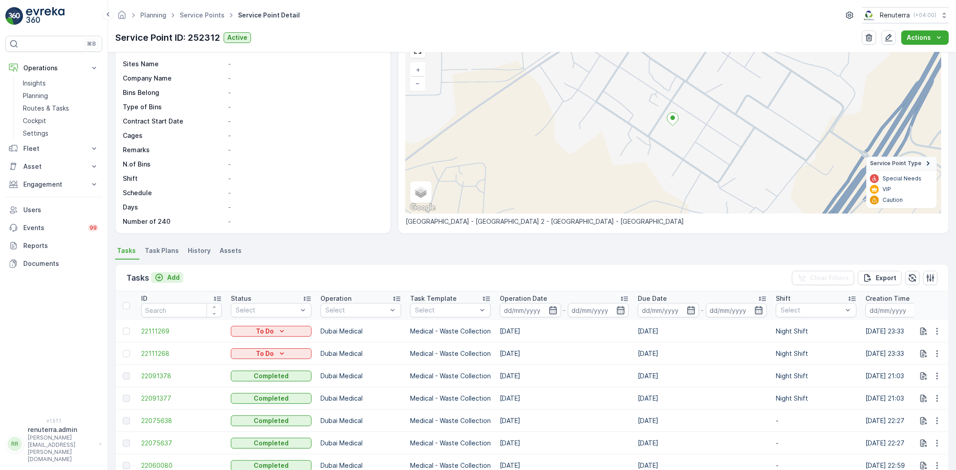
click at [179, 279] on p "Add" at bounding box center [173, 277] width 13 height 9
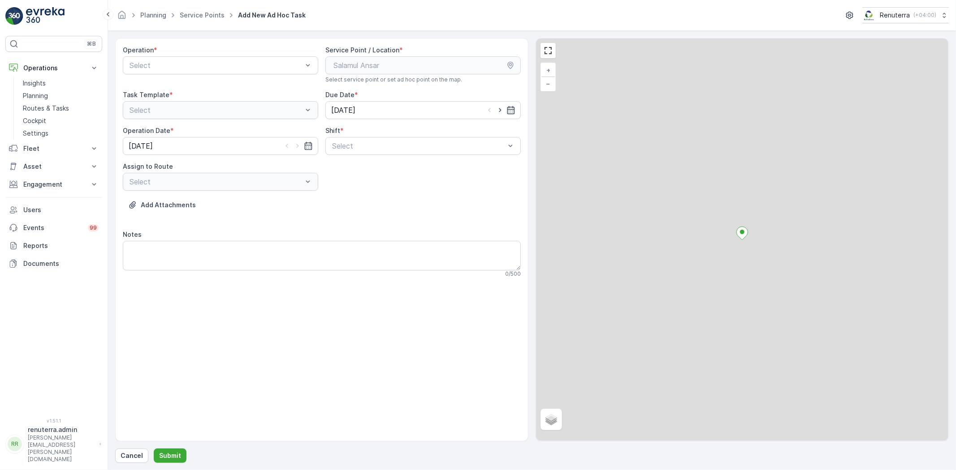
click at [178, 280] on div "Operation * Select Service Point / Location * Select service point or set ad ho…" at bounding box center [322, 165] width 398 height 239
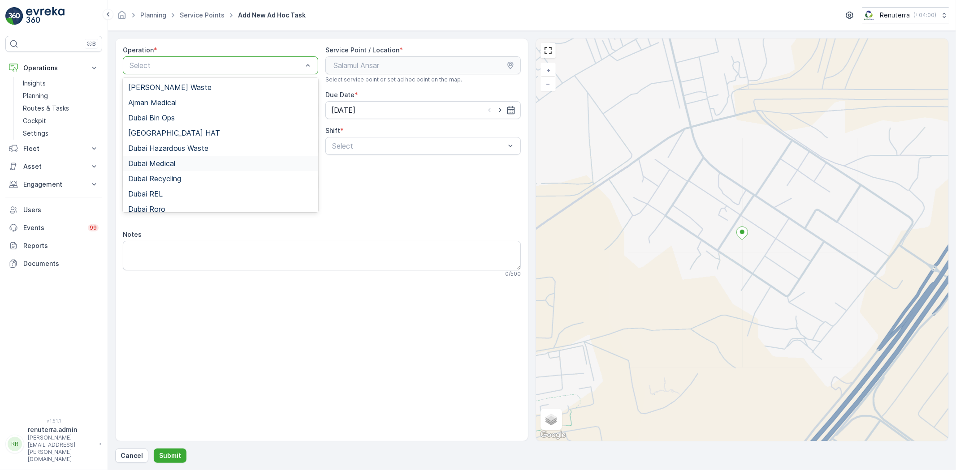
click at [182, 162] on div "Dubai Medical" at bounding box center [220, 164] width 185 height 8
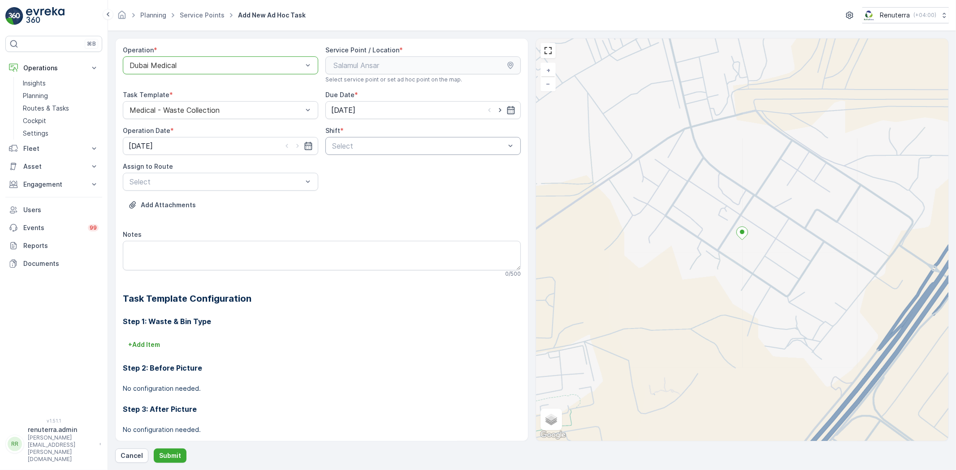
click at [430, 140] on div "Select" at bounding box center [422, 146] width 195 height 18
click at [399, 184] on div "Night Shift" at bounding box center [423, 183] width 185 height 8
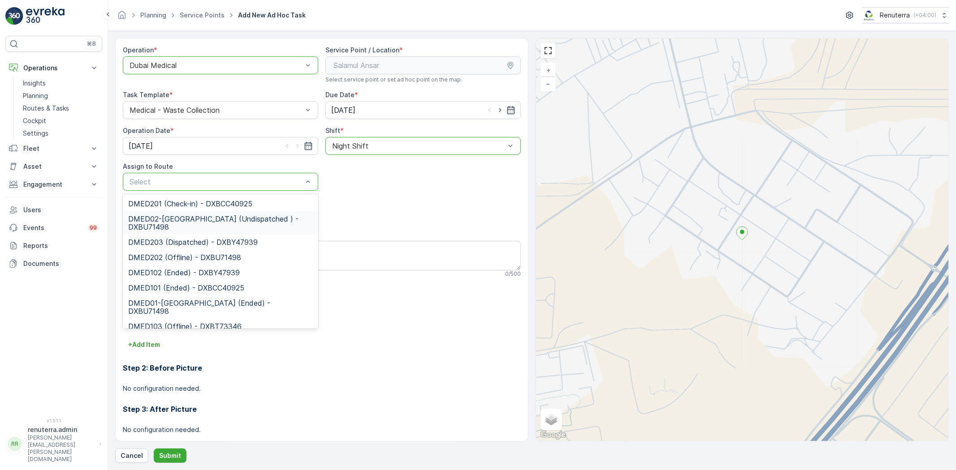
click at [205, 213] on div "DMED02-[GEOGRAPHIC_DATA] (Undispatched ) - DXBU71498" at bounding box center [220, 222] width 195 height 23
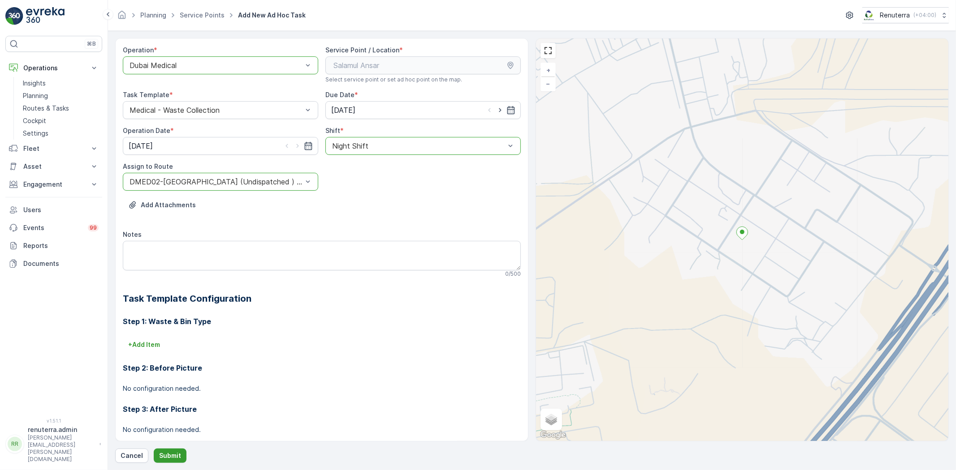
click at [163, 453] on p "Submit" at bounding box center [170, 456] width 22 height 9
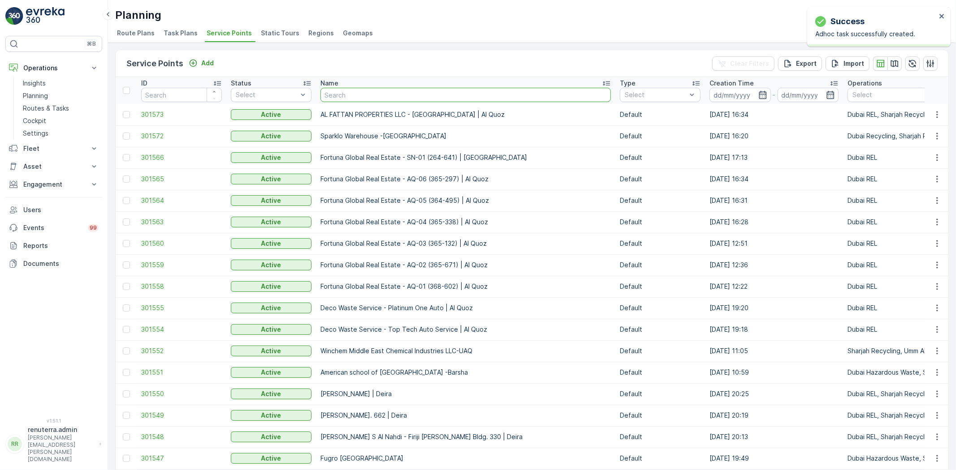
click at [388, 88] on input "text" at bounding box center [465, 95] width 290 height 14
type input "salam"
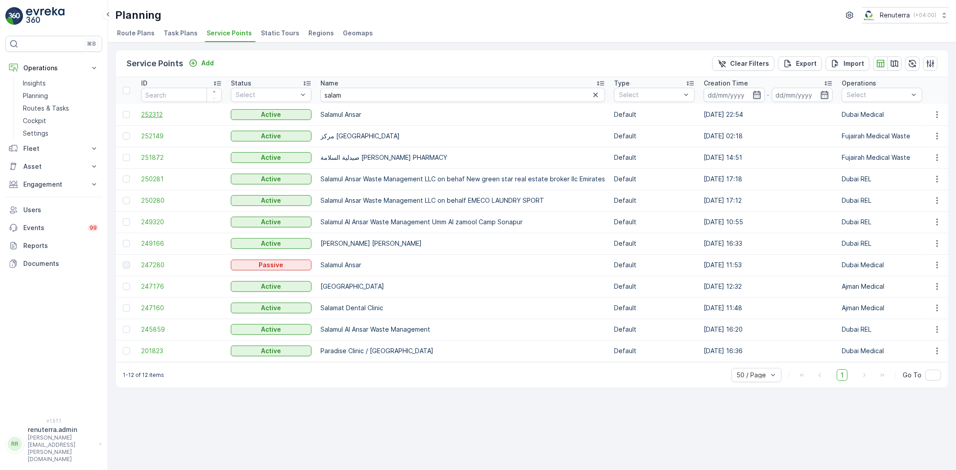
click at [160, 114] on span "252312" at bounding box center [181, 114] width 81 height 9
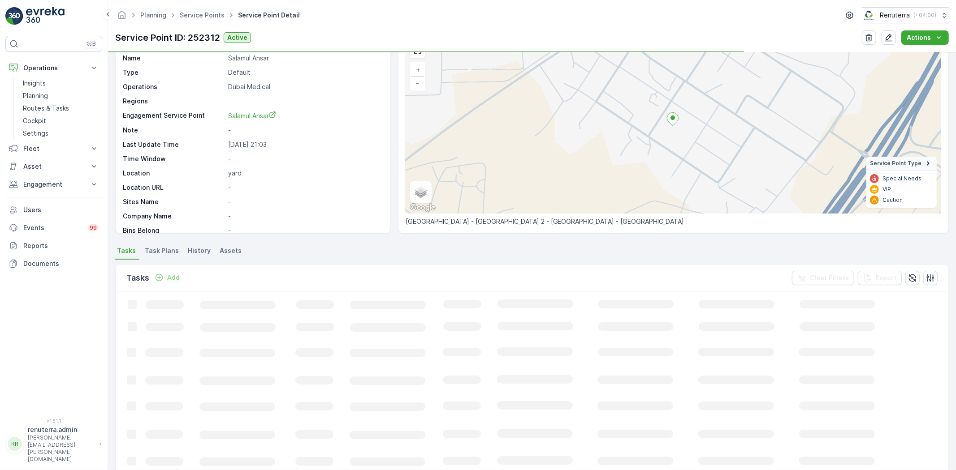
scroll to position [50, 0]
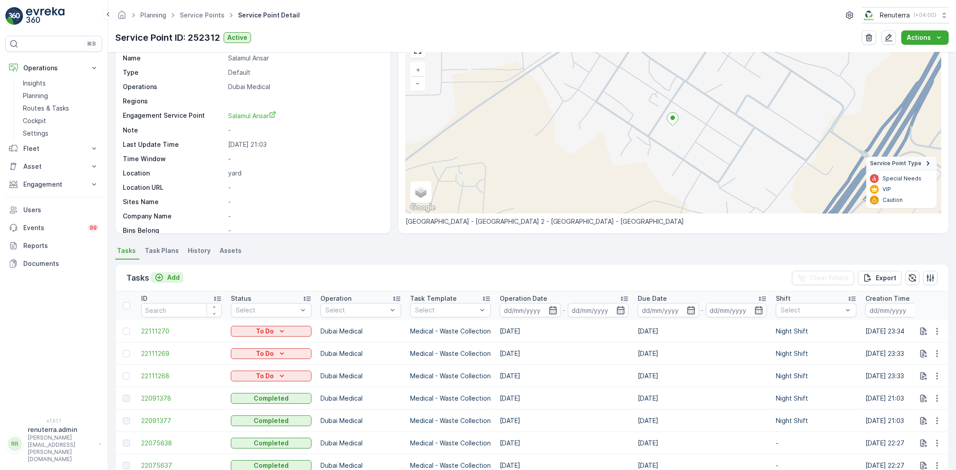
click at [169, 280] on p "Add" at bounding box center [173, 277] width 13 height 9
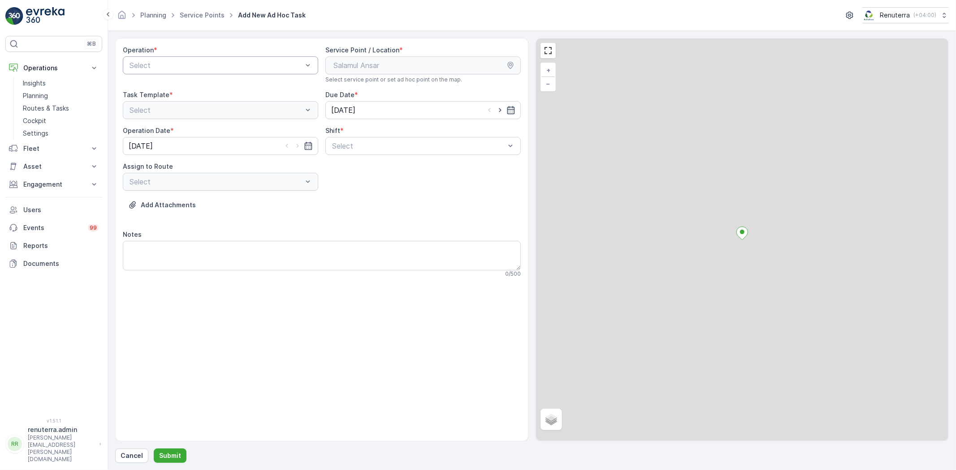
drag, startPoint x: 192, startPoint y: 74, endPoint x: 197, endPoint y: 72, distance: 6.0
click at [193, 74] on div "Operation * Select" at bounding box center [220, 65] width 195 height 38
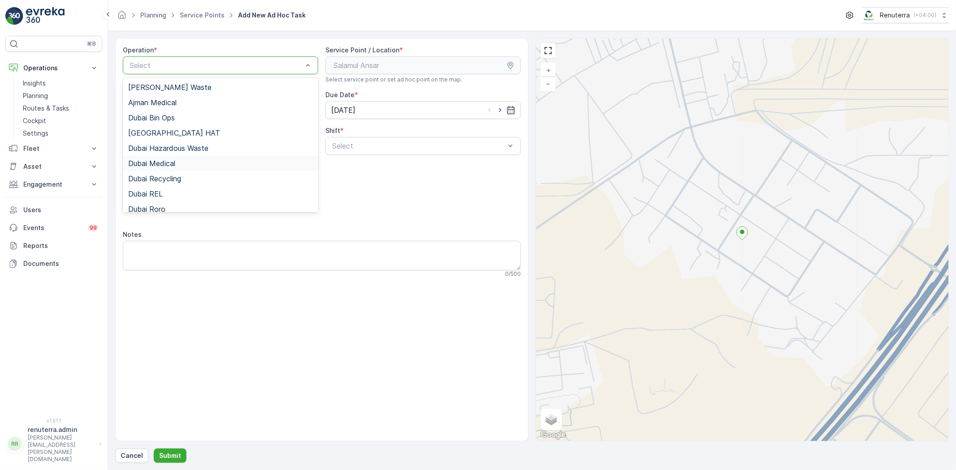
click at [185, 162] on div "Dubai Medical" at bounding box center [220, 164] width 185 height 8
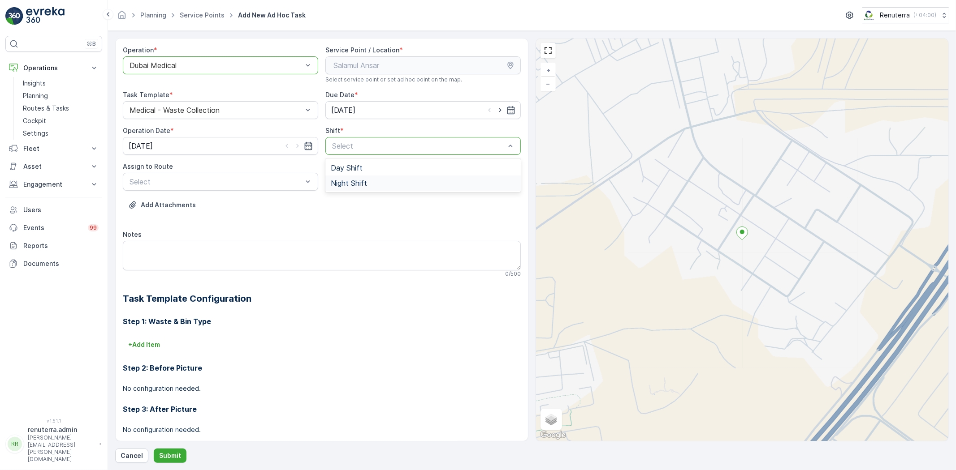
click at [354, 177] on div "Night Shift" at bounding box center [422, 183] width 195 height 15
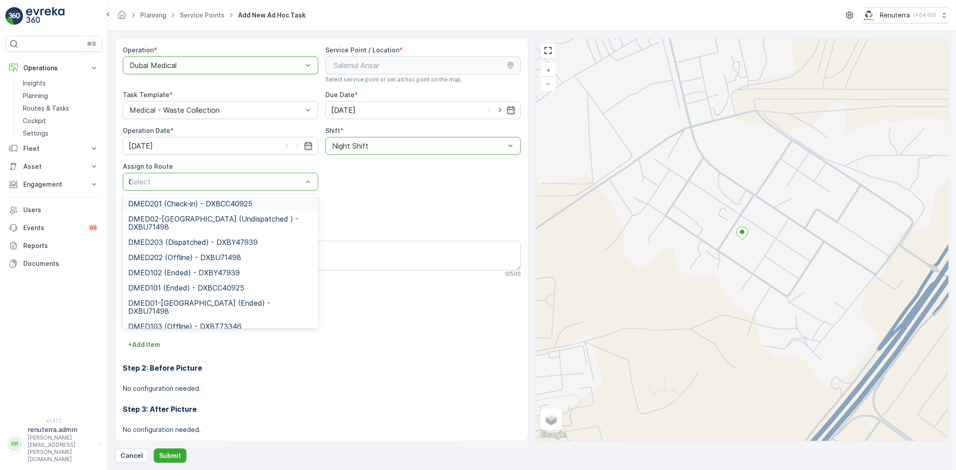
type input "02"
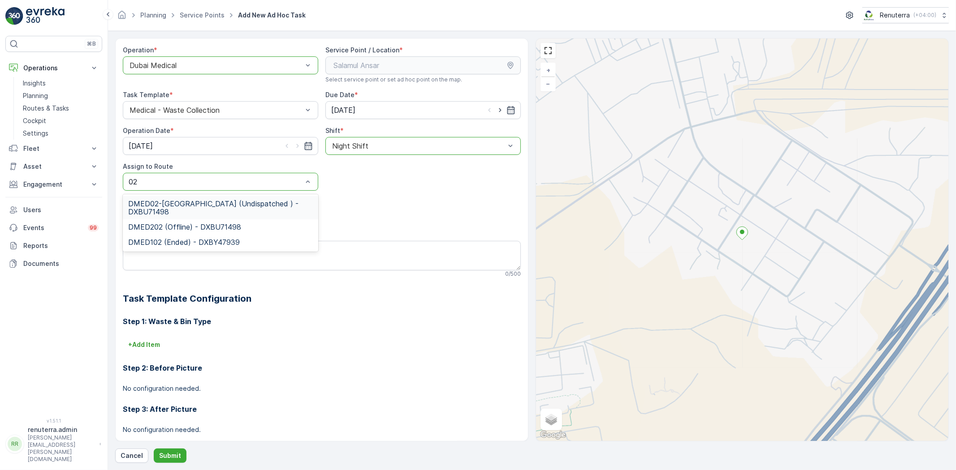
click at [177, 202] on span "DMED02-[GEOGRAPHIC_DATA] (Undispatched ) - DXBU71498" at bounding box center [220, 208] width 185 height 16
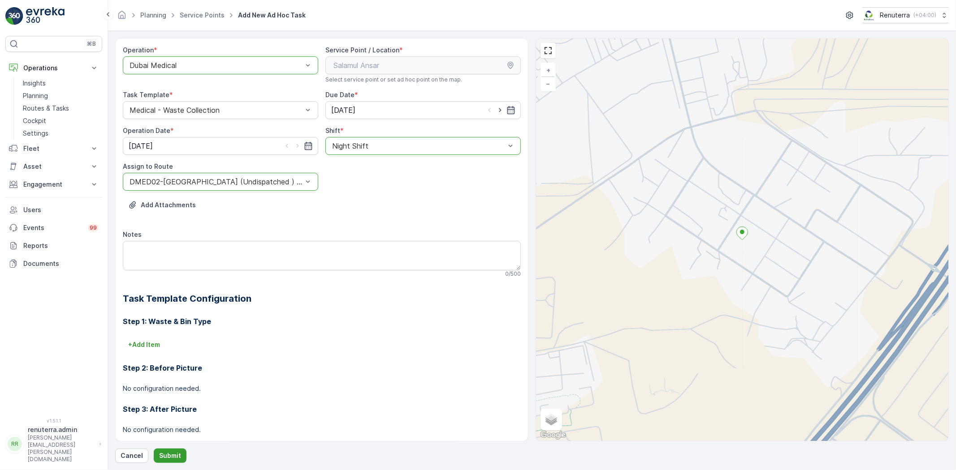
click at [173, 457] on p "Submit" at bounding box center [170, 456] width 22 height 9
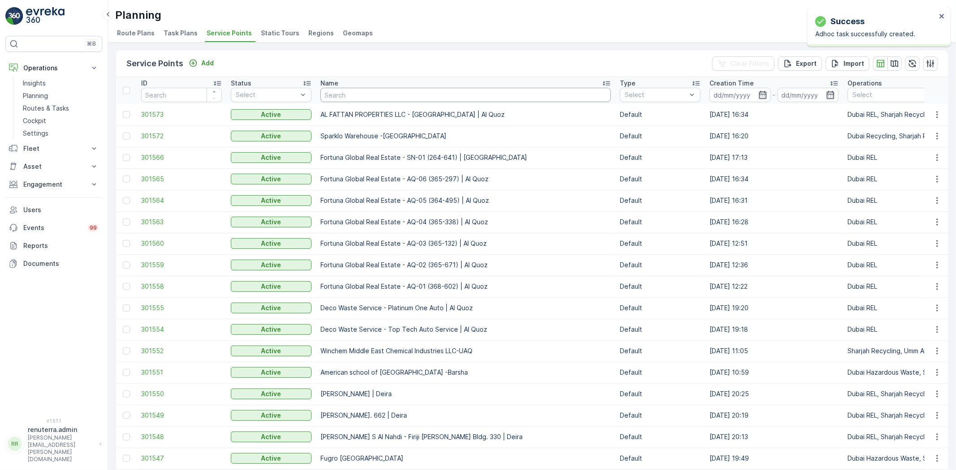
click at [382, 101] on input "text" at bounding box center [465, 95] width 290 height 14
type input "dott"
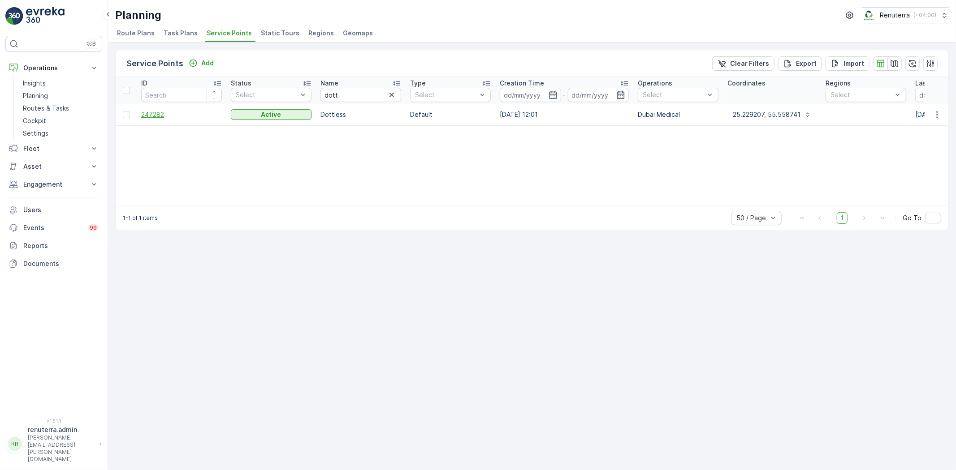
click at [145, 110] on span "247282" at bounding box center [181, 114] width 81 height 9
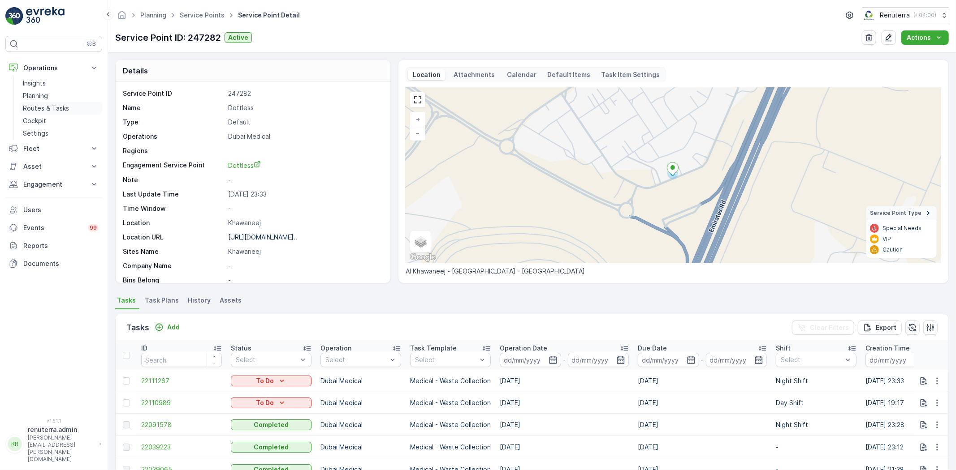
click at [47, 108] on p "Routes & Tasks" at bounding box center [46, 108] width 46 height 9
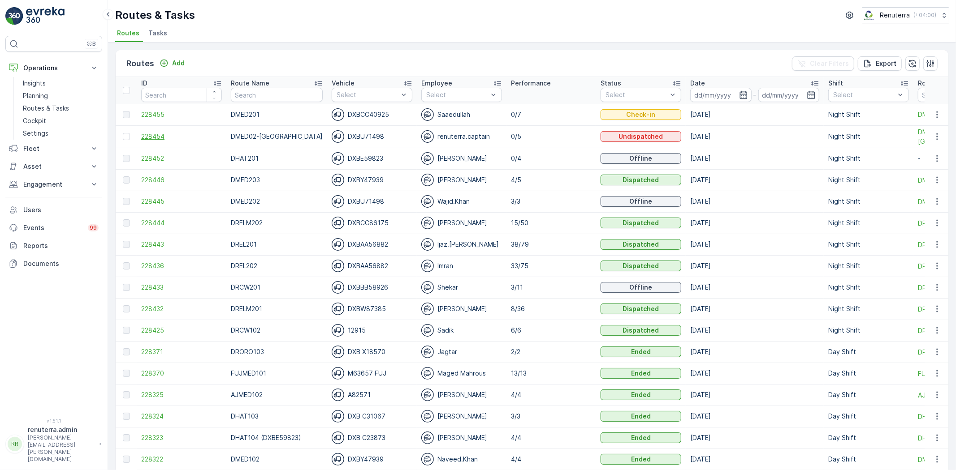
click at [151, 134] on span "228454" at bounding box center [181, 136] width 81 height 9
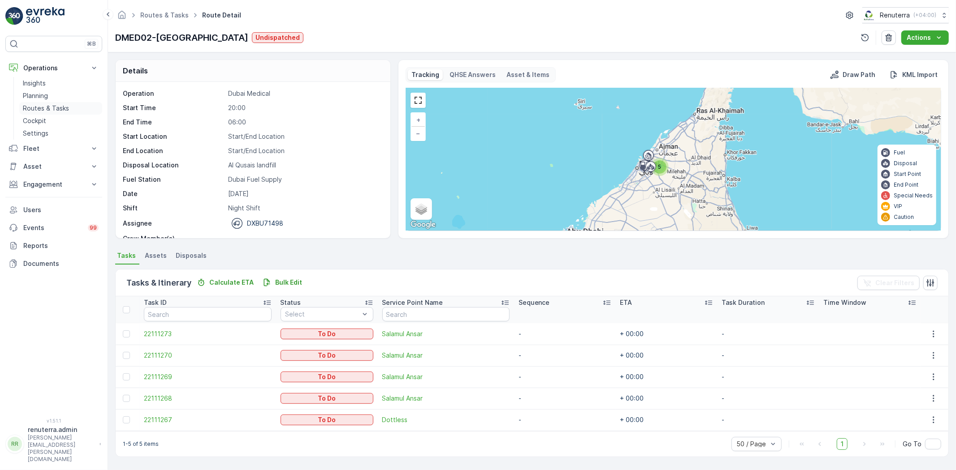
click at [39, 109] on p "Routes & Tasks" at bounding box center [46, 108] width 46 height 9
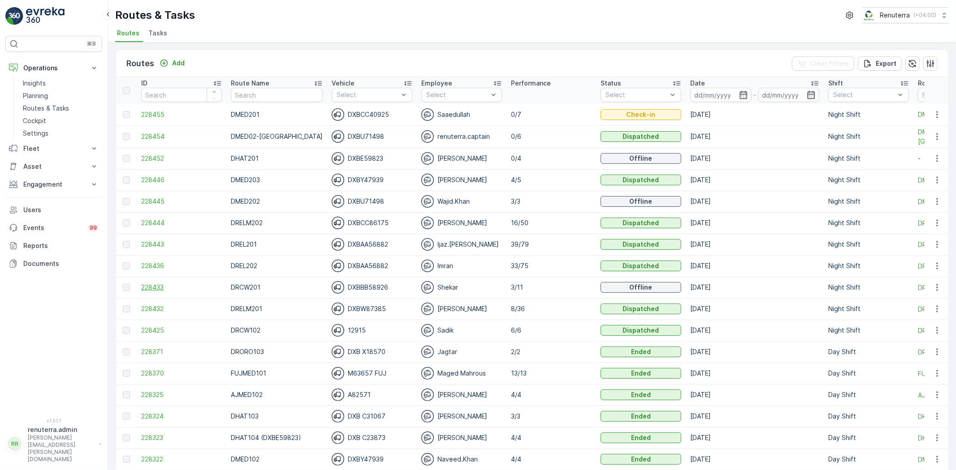
click at [154, 287] on span "228433" at bounding box center [181, 287] width 81 height 9
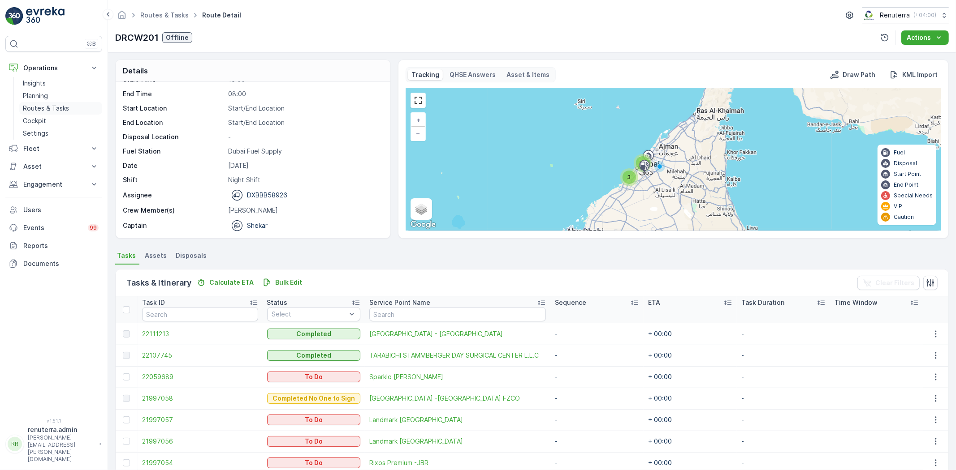
click at [69, 107] on link "Routes & Tasks" at bounding box center [60, 108] width 83 height 13
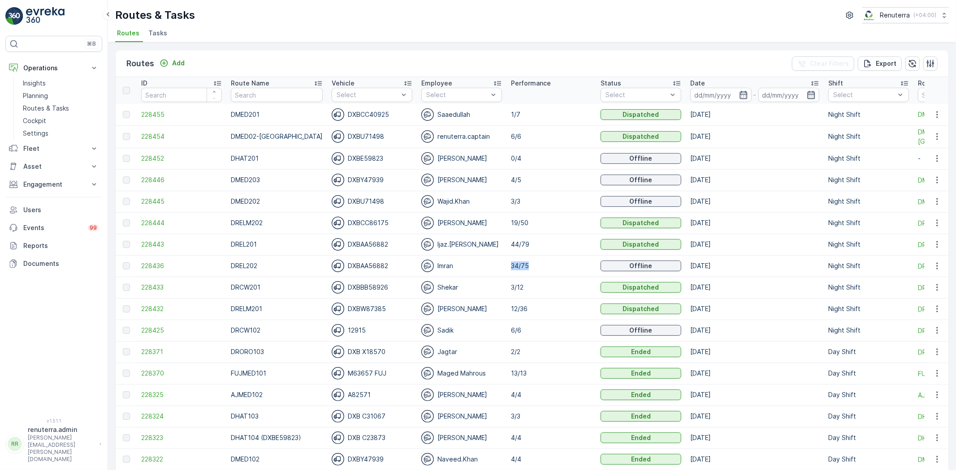
drag, startPoint x: 499, startPoint y: 265, endPoint x: 532, endPoint y: 271, distance: 34.1
click at [532, 271] on td "34/75" at bounding box center [551, 266] width 90 height 22
click at [154, 307] on span "228432" at bounding box center [181, 309] width 81 height 9
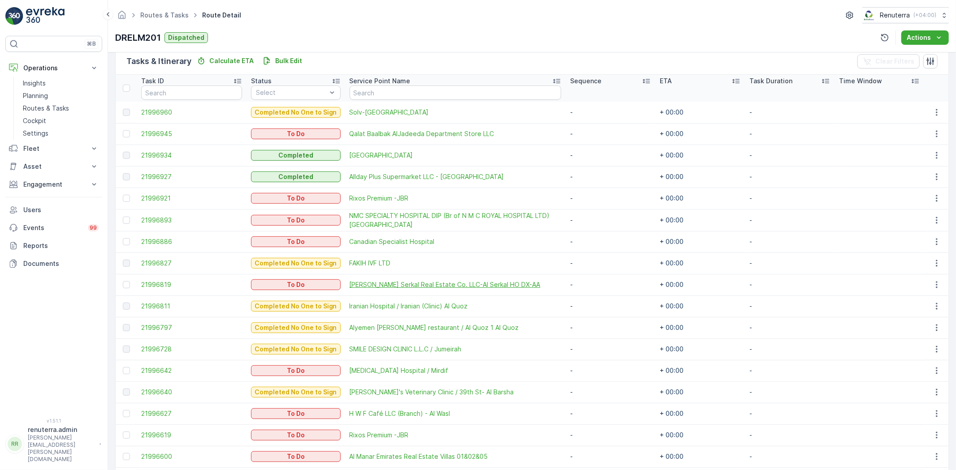
scroll to position [298, 0]
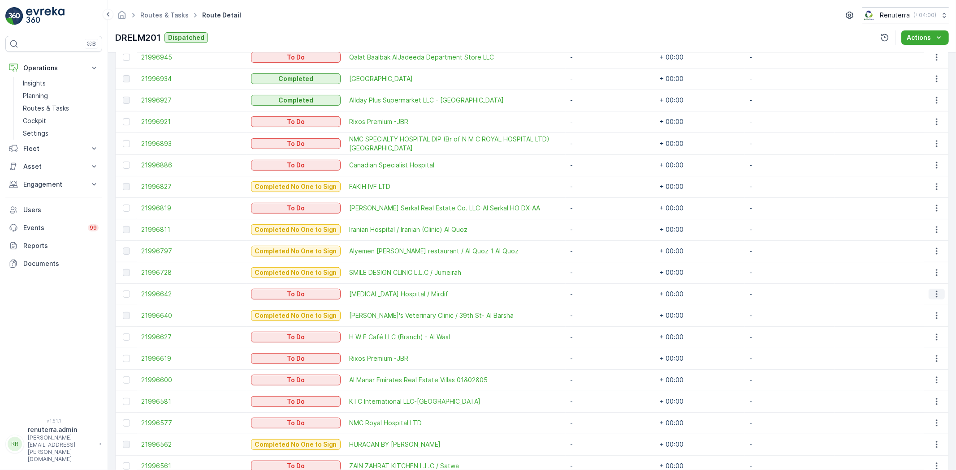
click at [935, 291] on icon "button" at bounding box center [936, 294] width 9 height 9
click at [923, 330] on span "Change Route" at bounding box center [913, 332] width 43 height 9
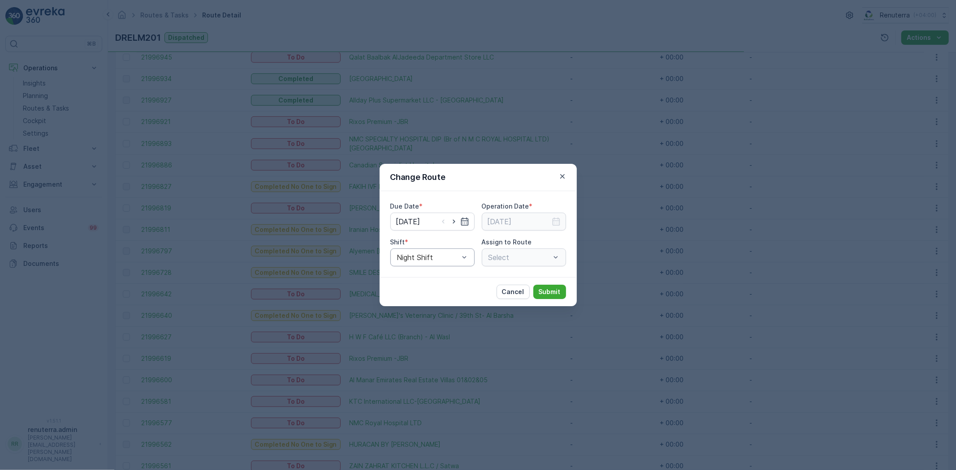
type input "[DATE]"
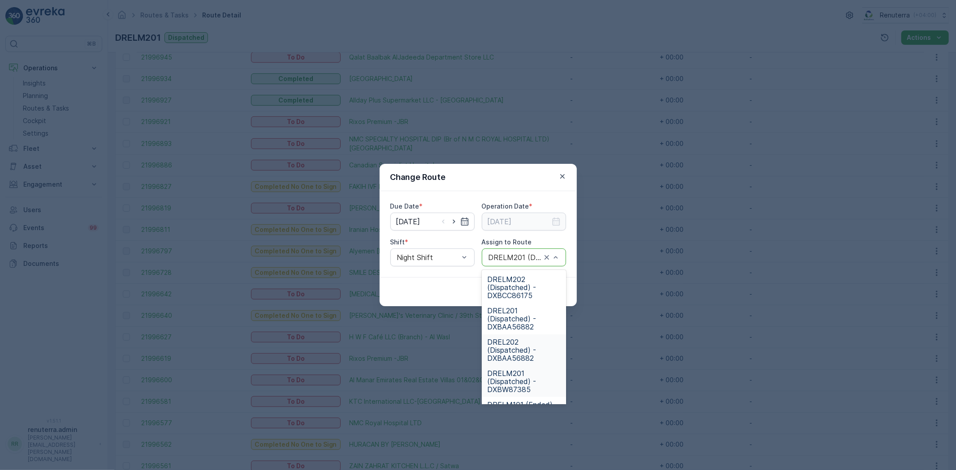
click at [517, 354] on span "DREL202 (Dispatched) - DXBAA56882" at bounding box center [523, 350] width 73 height 24
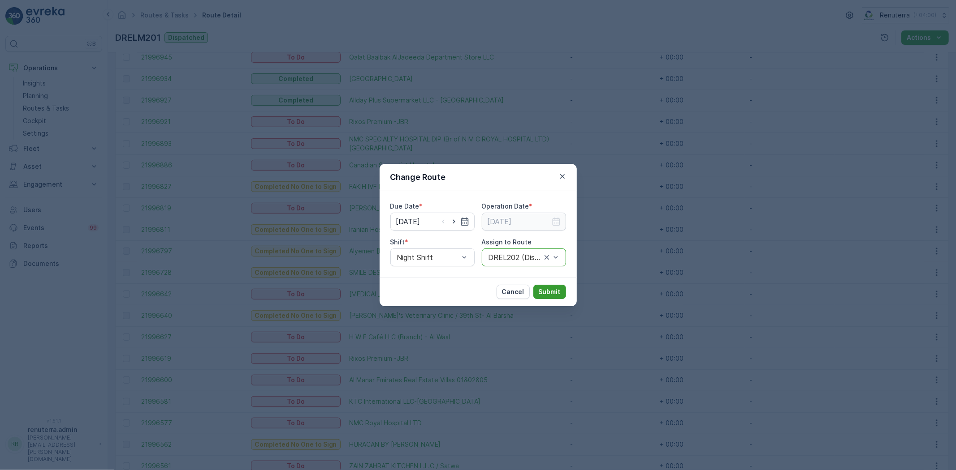
click at [549, 289] on p "Submit" at bounding box center [550, 292] width 22 height 9
